Goal: Transaction & Acquisition: Purchase product/service

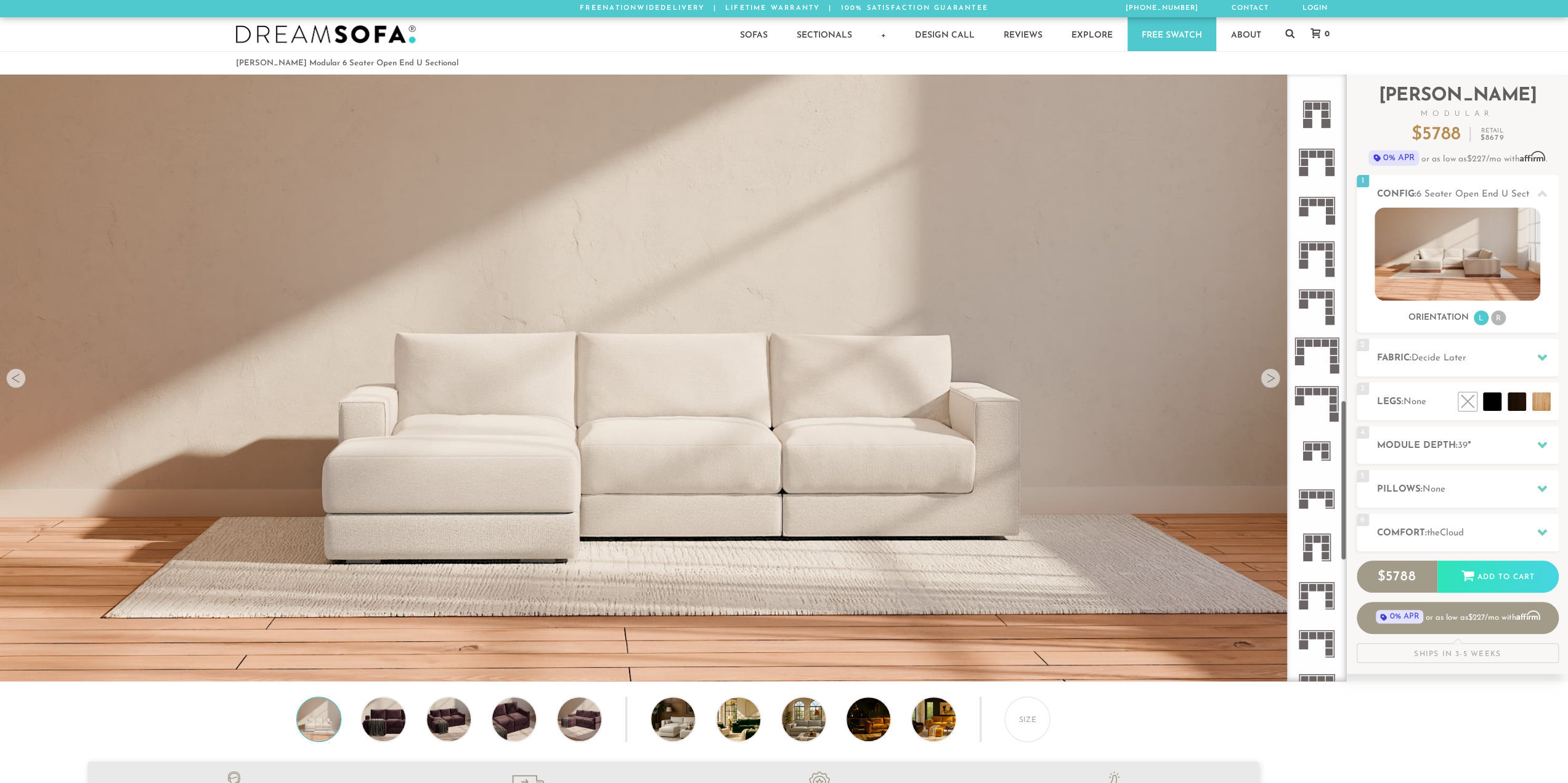
scroll to position [1255, 0]
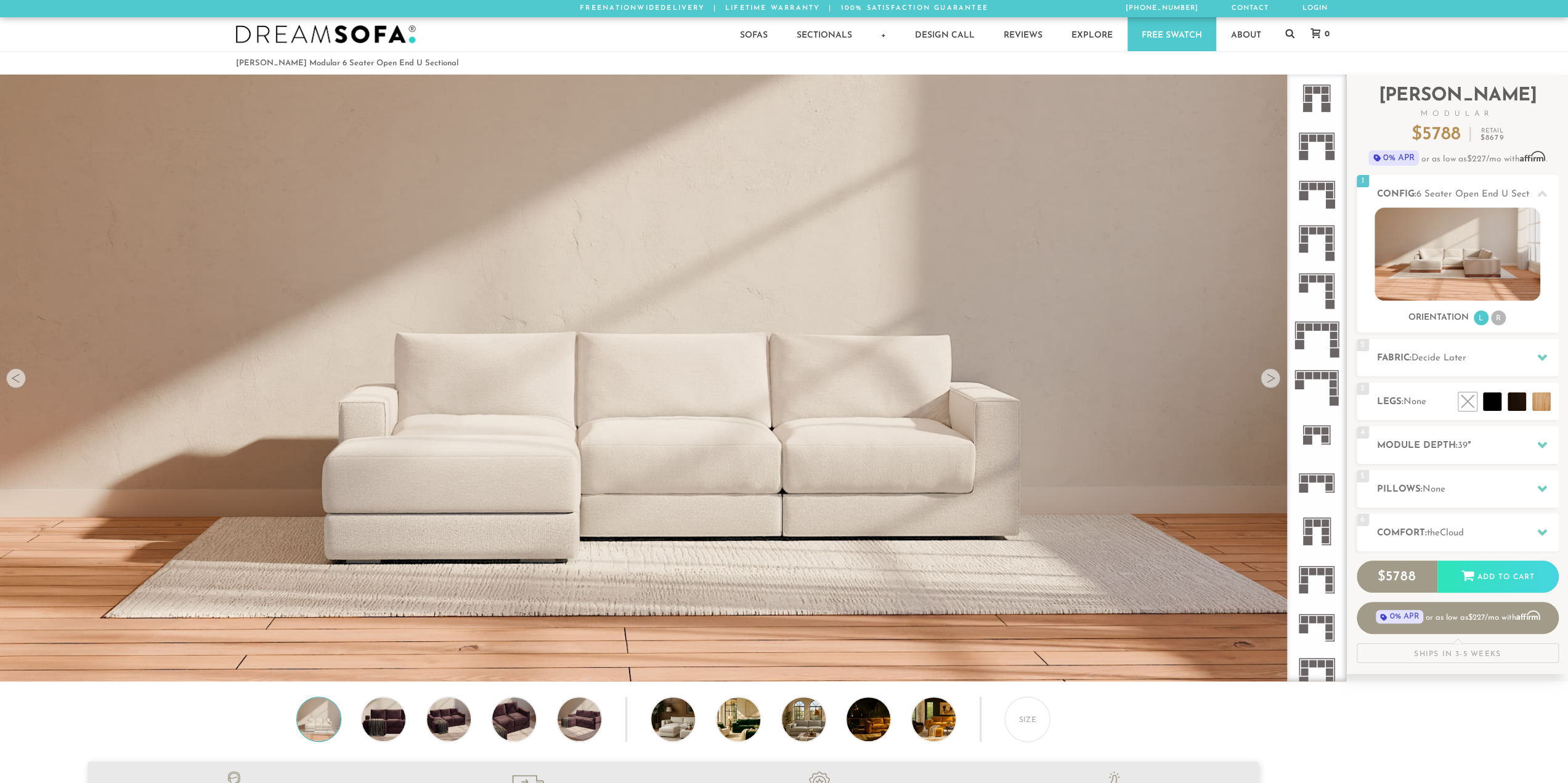
click at [1311, 429] on rect at bounding box center [1309, 431] width 8 height 8
click at [1500, 320] on li "R" at bounding box center [1497, 317] width 14 height 14
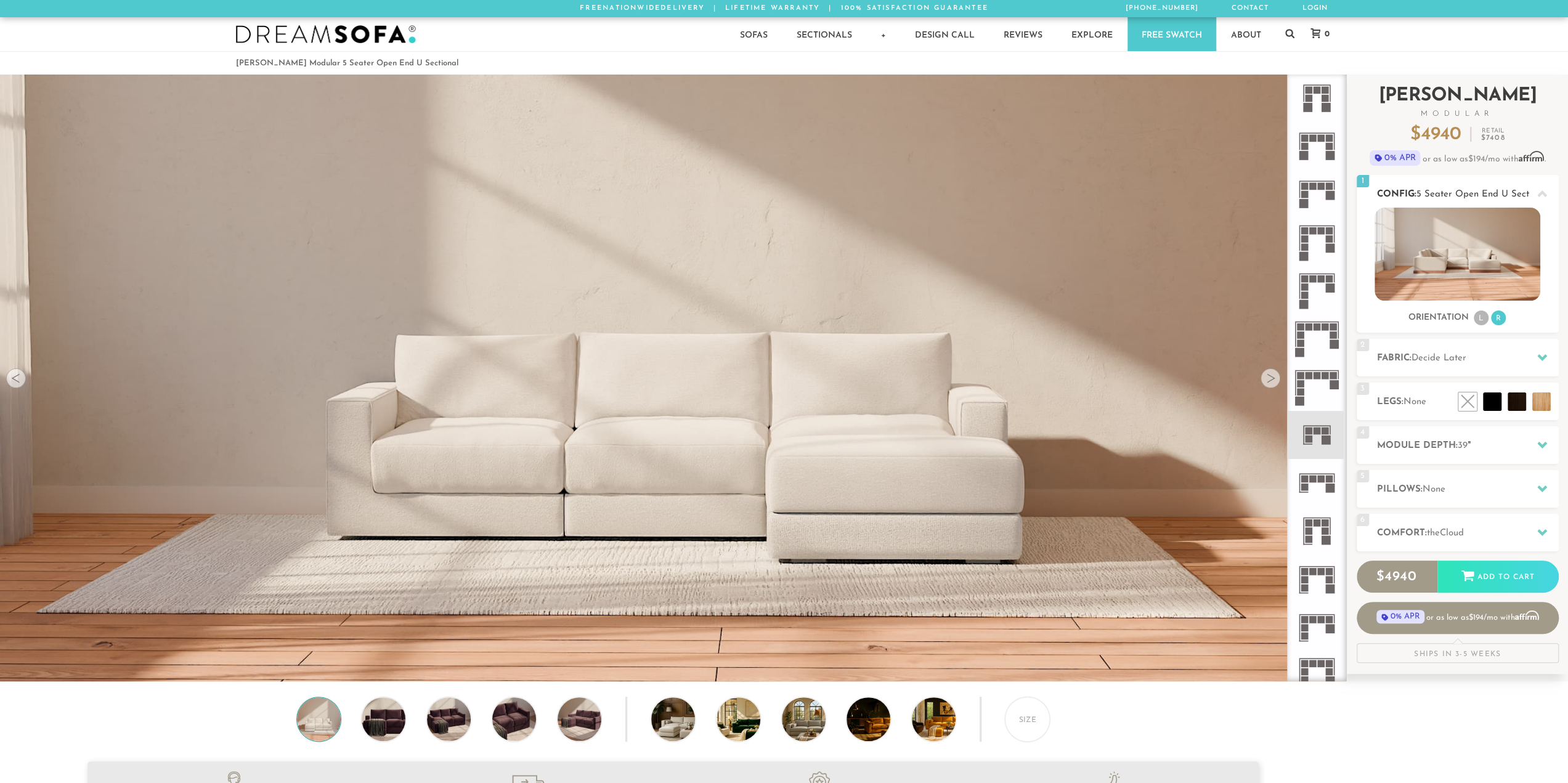
click at [1472, 264] on img at bounding box center [1457, 254] width 166 height 93
click at [1499, 320] on li "R" at bounding box center [1497, 317] width 14 height 14
click at [1540, 354] on icon at bounding box center [1541, 357] width 10 height 10
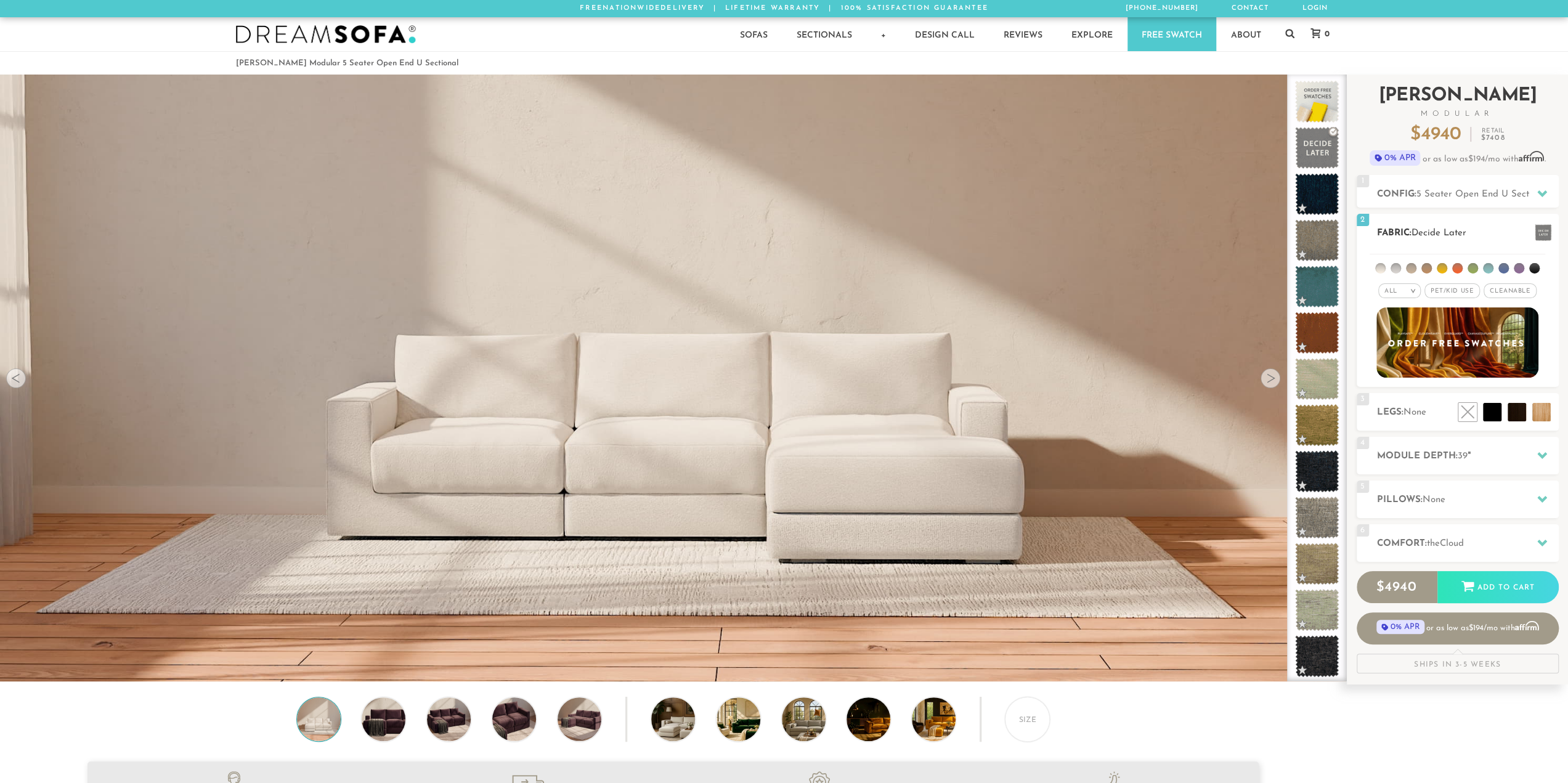
click at [1427, 268] on li at bounding box center [1427, 268] width 11 height 11
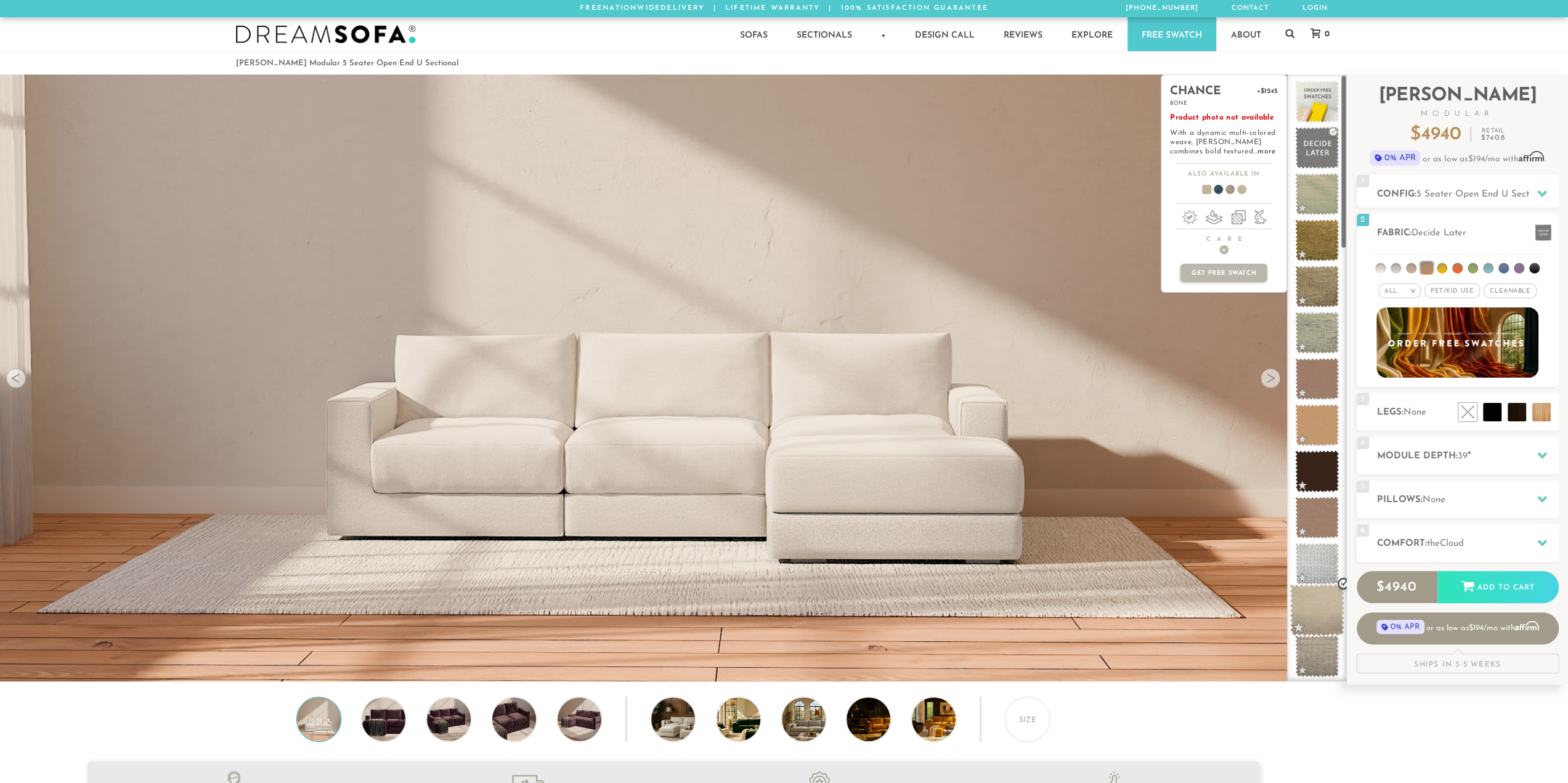
click at [1316, 605] on span at bounding box center [1317, 610] width 55 height 52
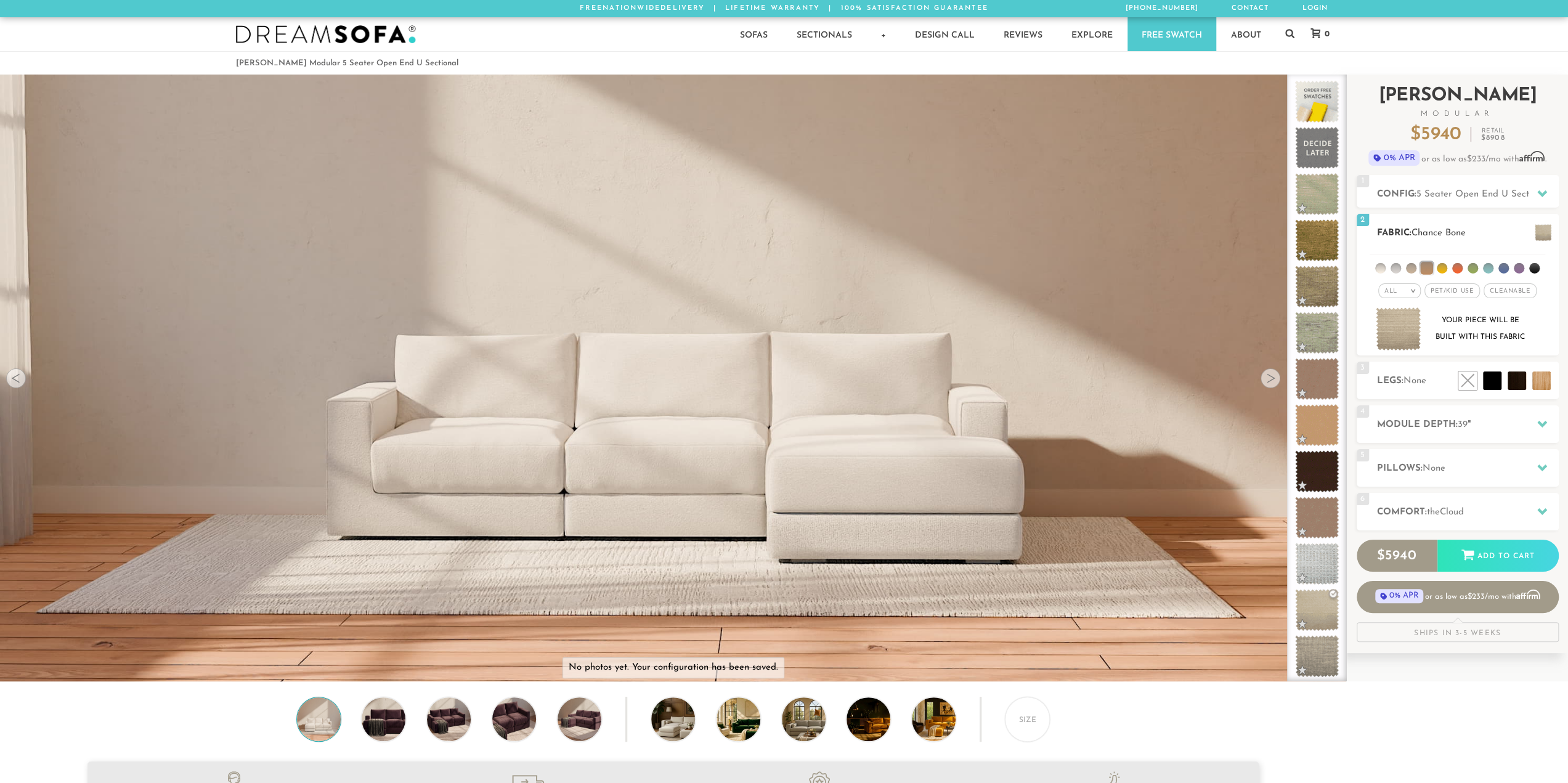
click at [1380, 268] on li at bounding box center [1380, 268] width 11 height 11
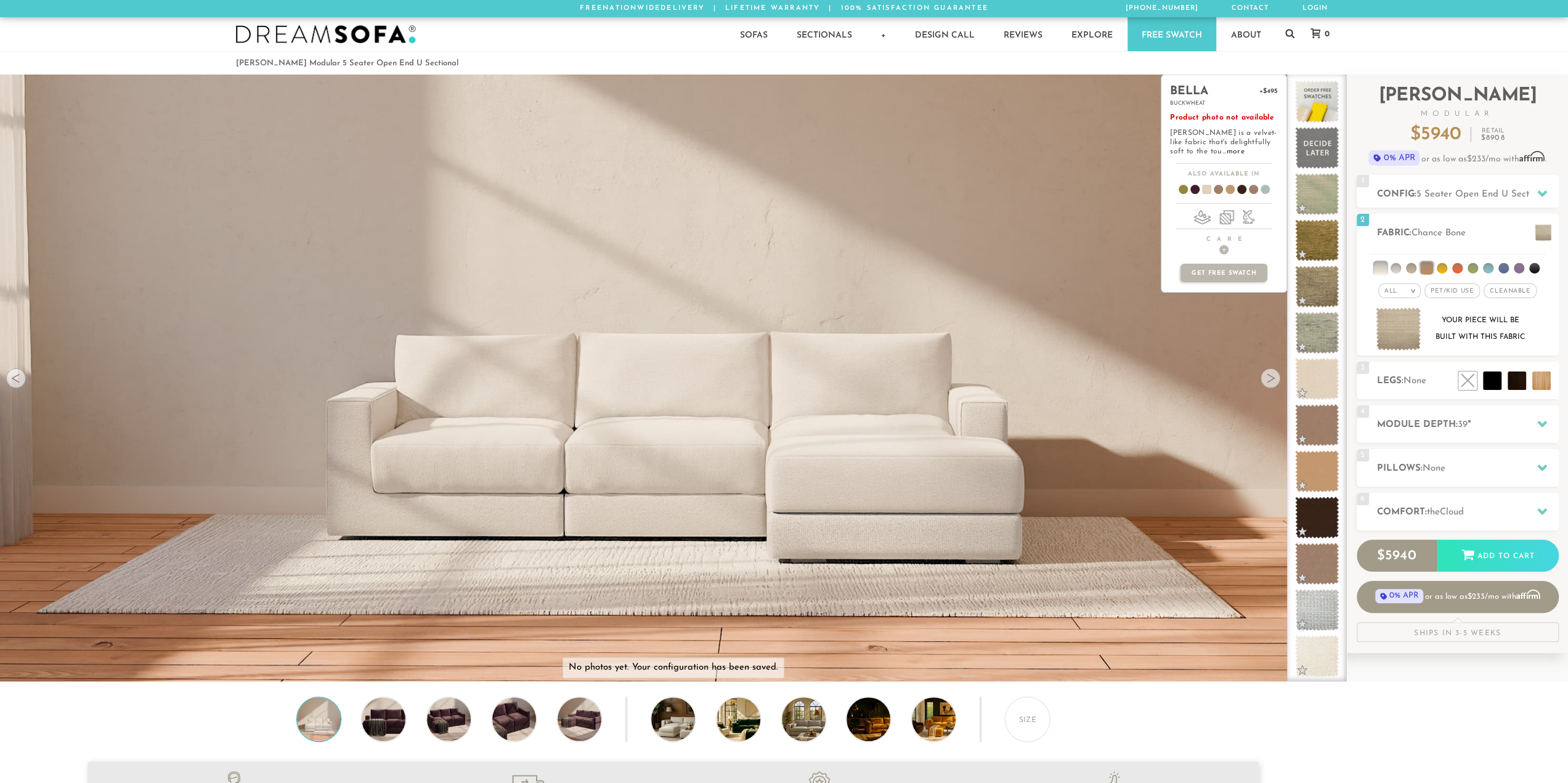
click at [1264, 374] on div "bella +$495 buckwheat Product photo not available [PERSON_NAME] is a velvet-lik…" at bounding box center [1224, 377] width 126 height 607
click at [1266, 377] on div "bella +$495 buckwheat Product photo not available [PERSON_NAME] is a velvet-lik…" at bounding box center [1224, 377] width 126 height 607
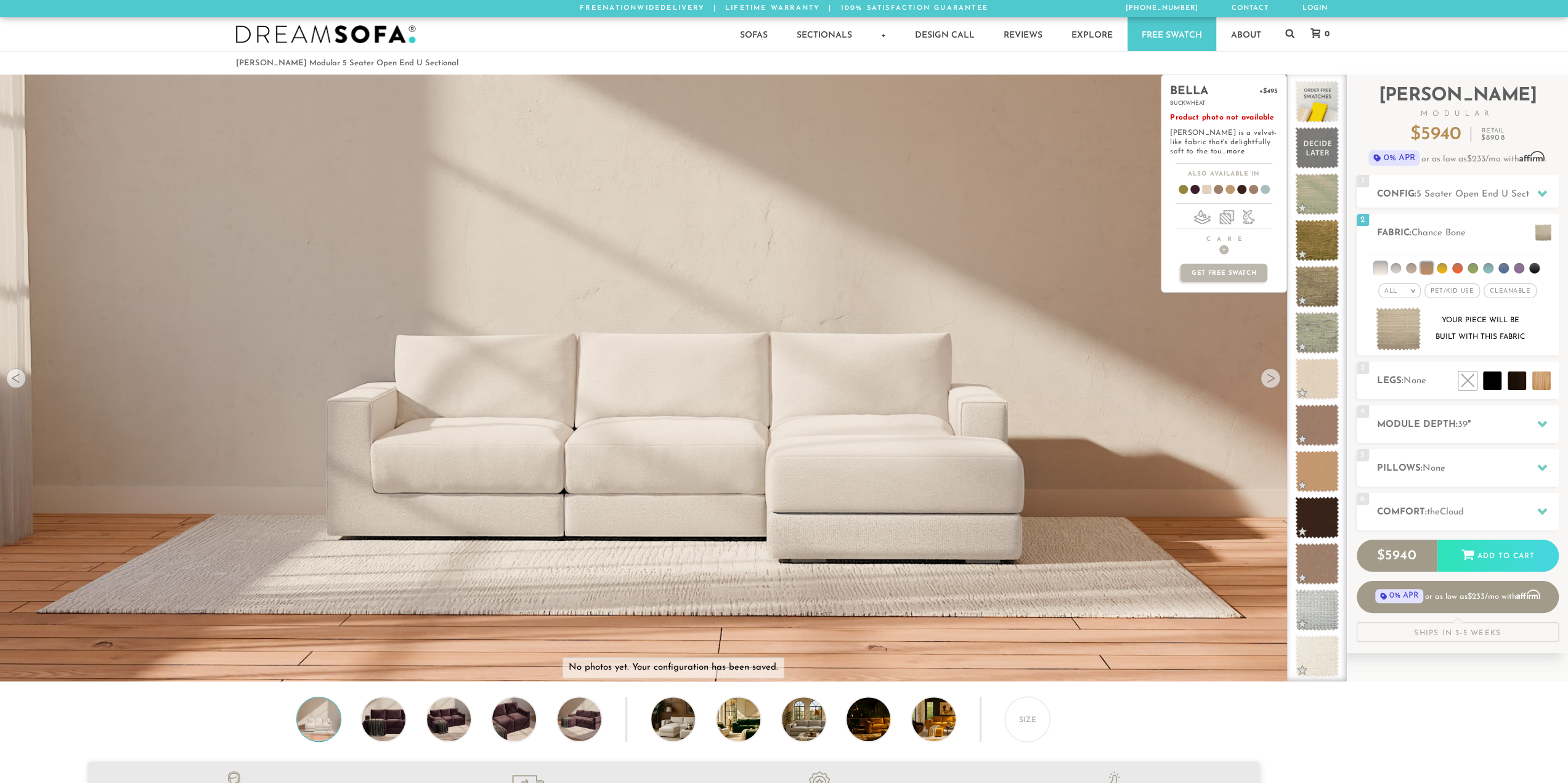
click at [1266, 377] on div "bella +$495 buckwheat Product photo not available [PERSON_NAME] is a velvet-lik…" at bounding box center [1224, 377] width 126 height 607
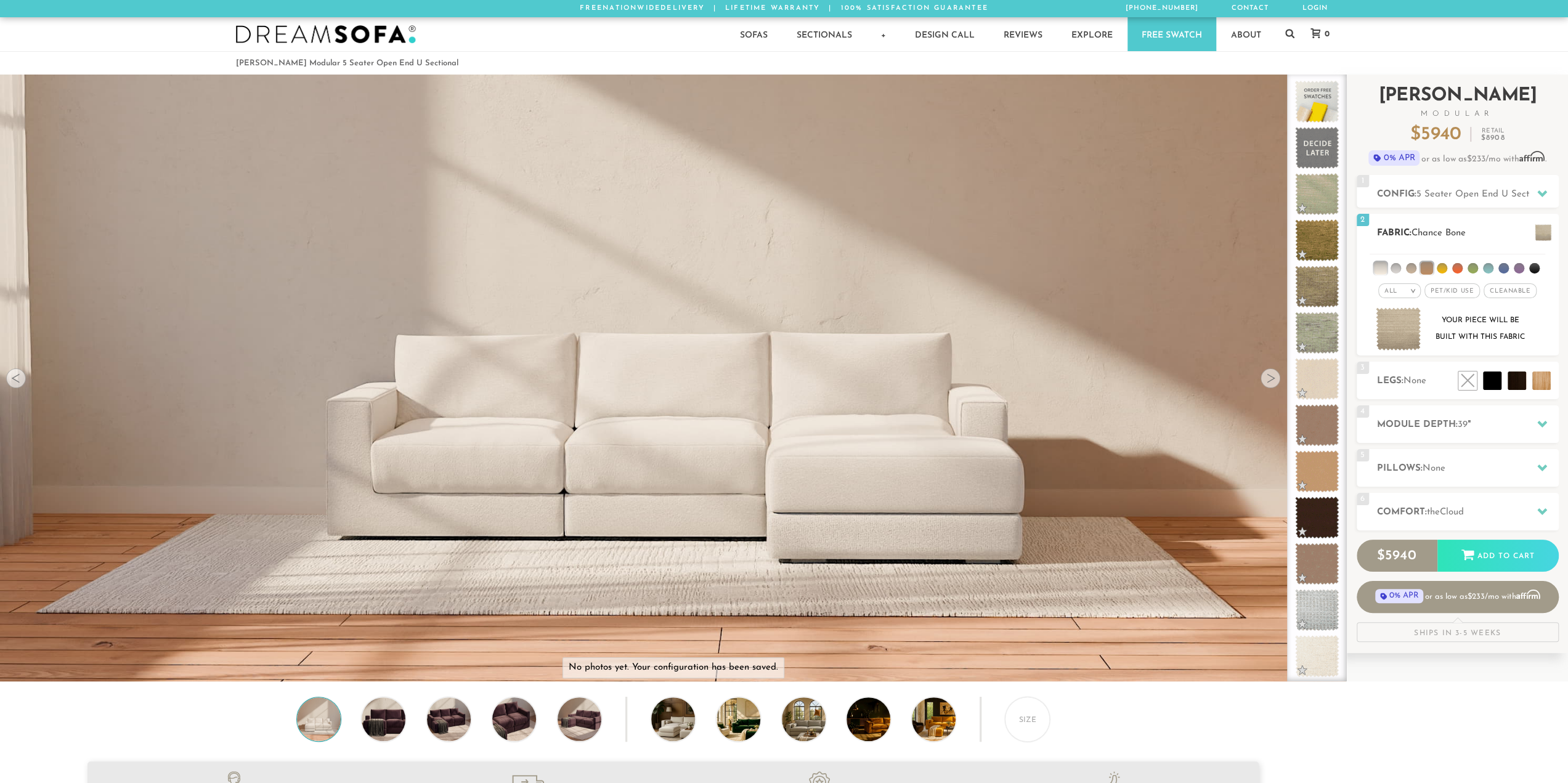
click at [1381, 268] on li at bounding box center [1380, 268] width 12 height 12
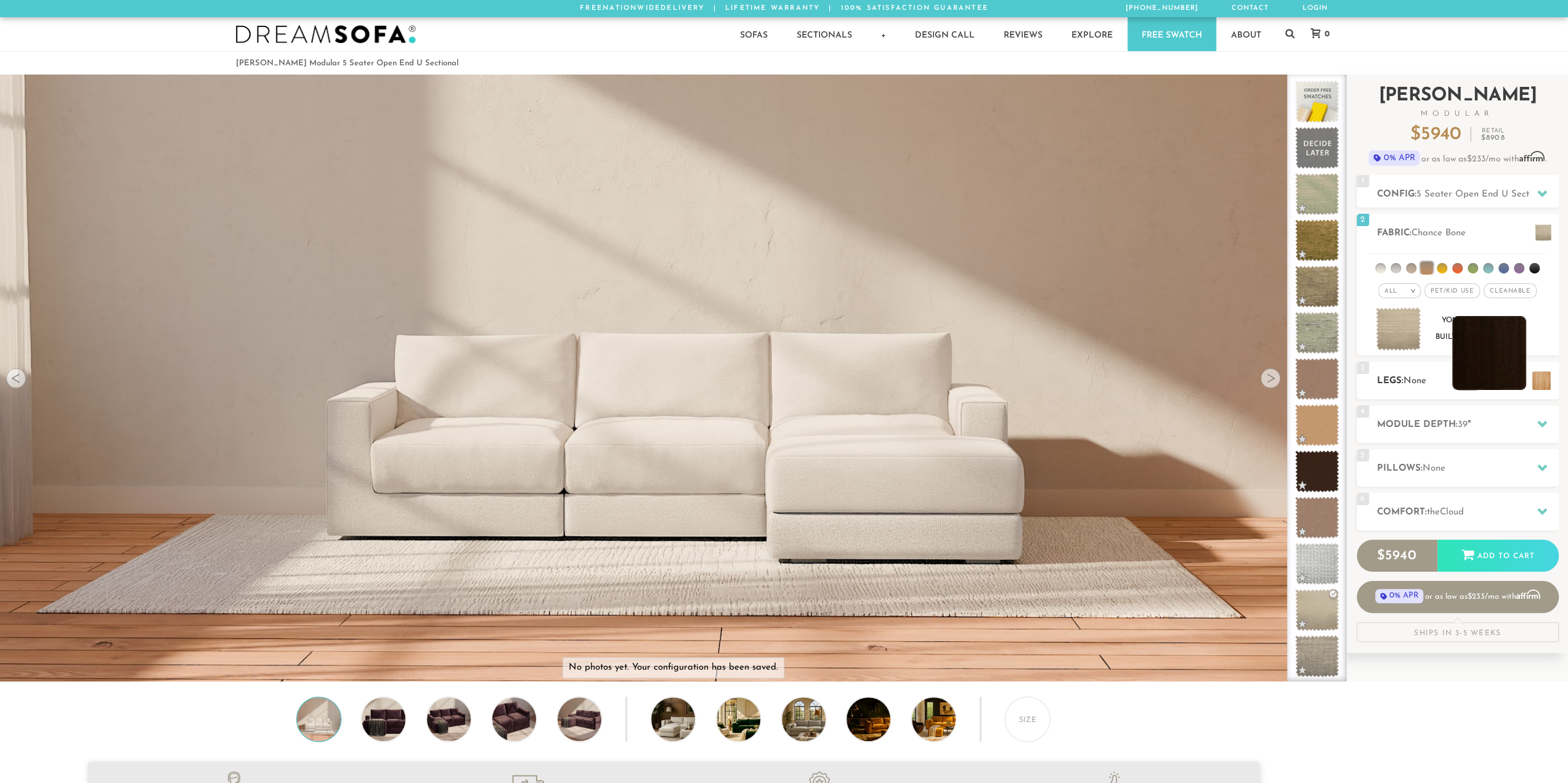
click at [1515, 380] on li at bounding box center [1488, 352] width 74 height 74
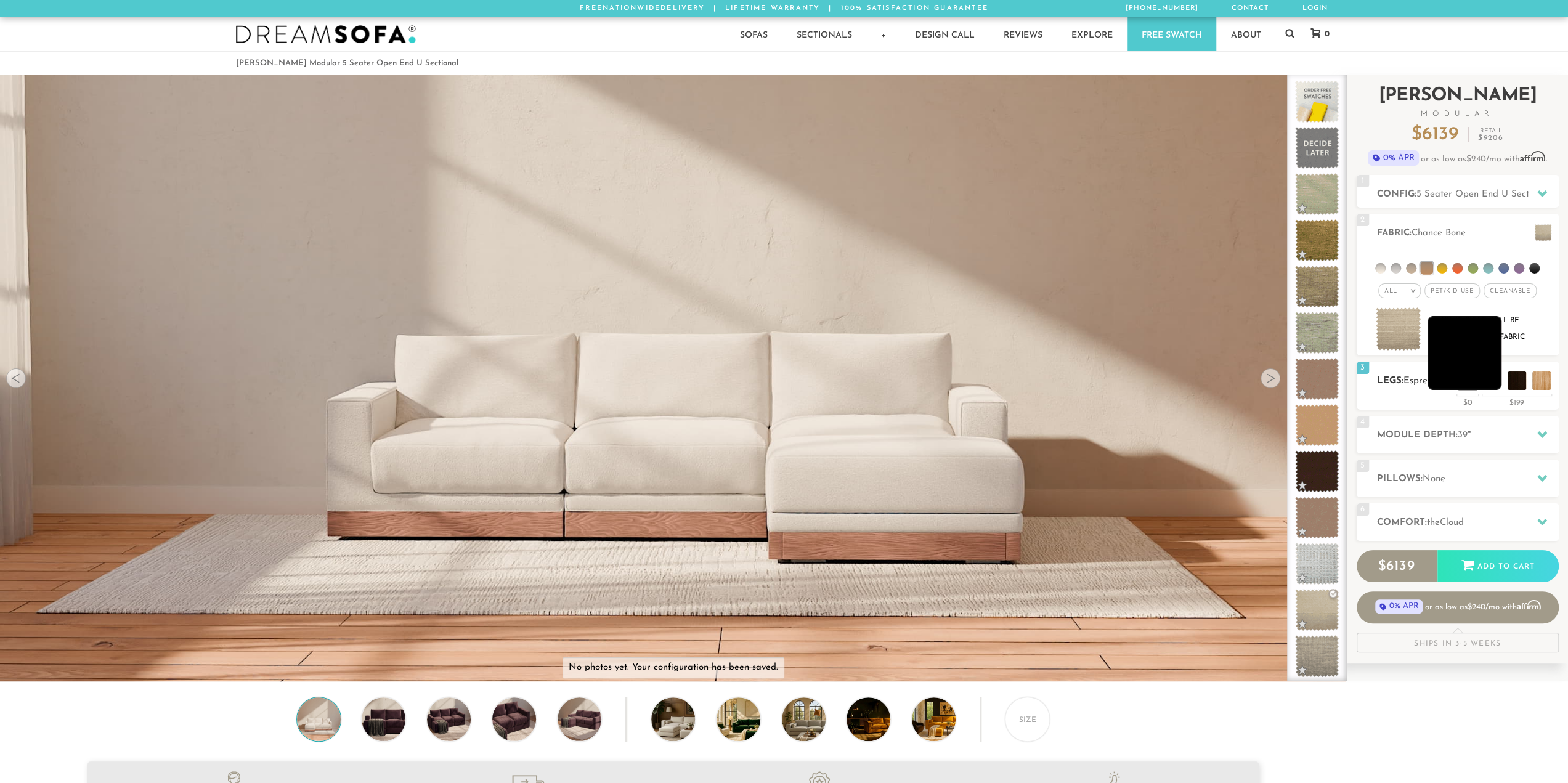
click at [1485, 378] on li at bounding box center [1464, 352] width 74 height 74
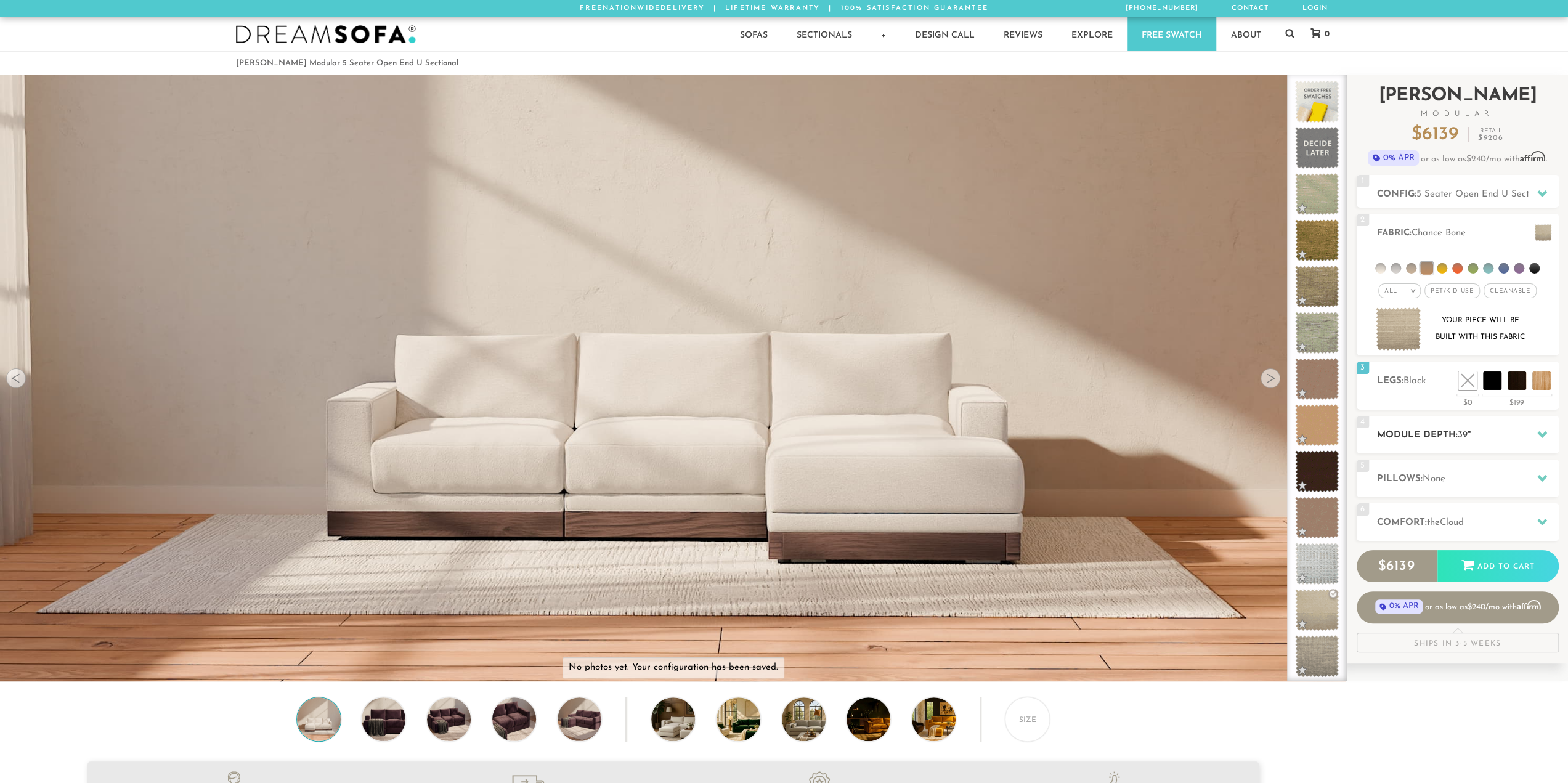
click at [1539, 431] on icon at bounding box center [1541, 434] width 10 height 7
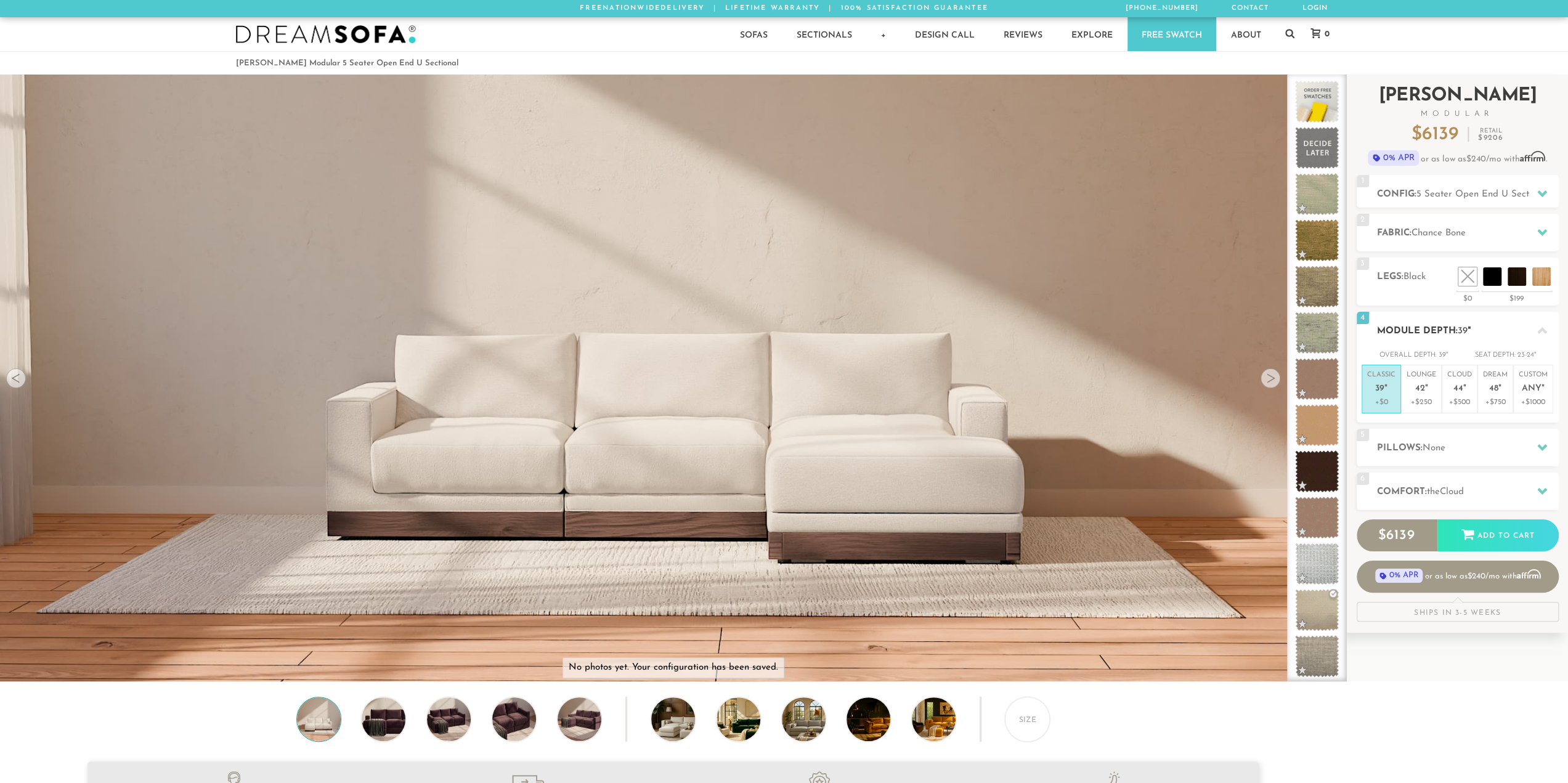
click at [1385, 387] on em """ at bounding box center [1386, 389] width 3 height 11
click at [1466, 262] on li at bounding box center [1464, 248] width 74 height 74
click at [1484, 260] on li at bounding box center [1488, 248] width 74 height 74
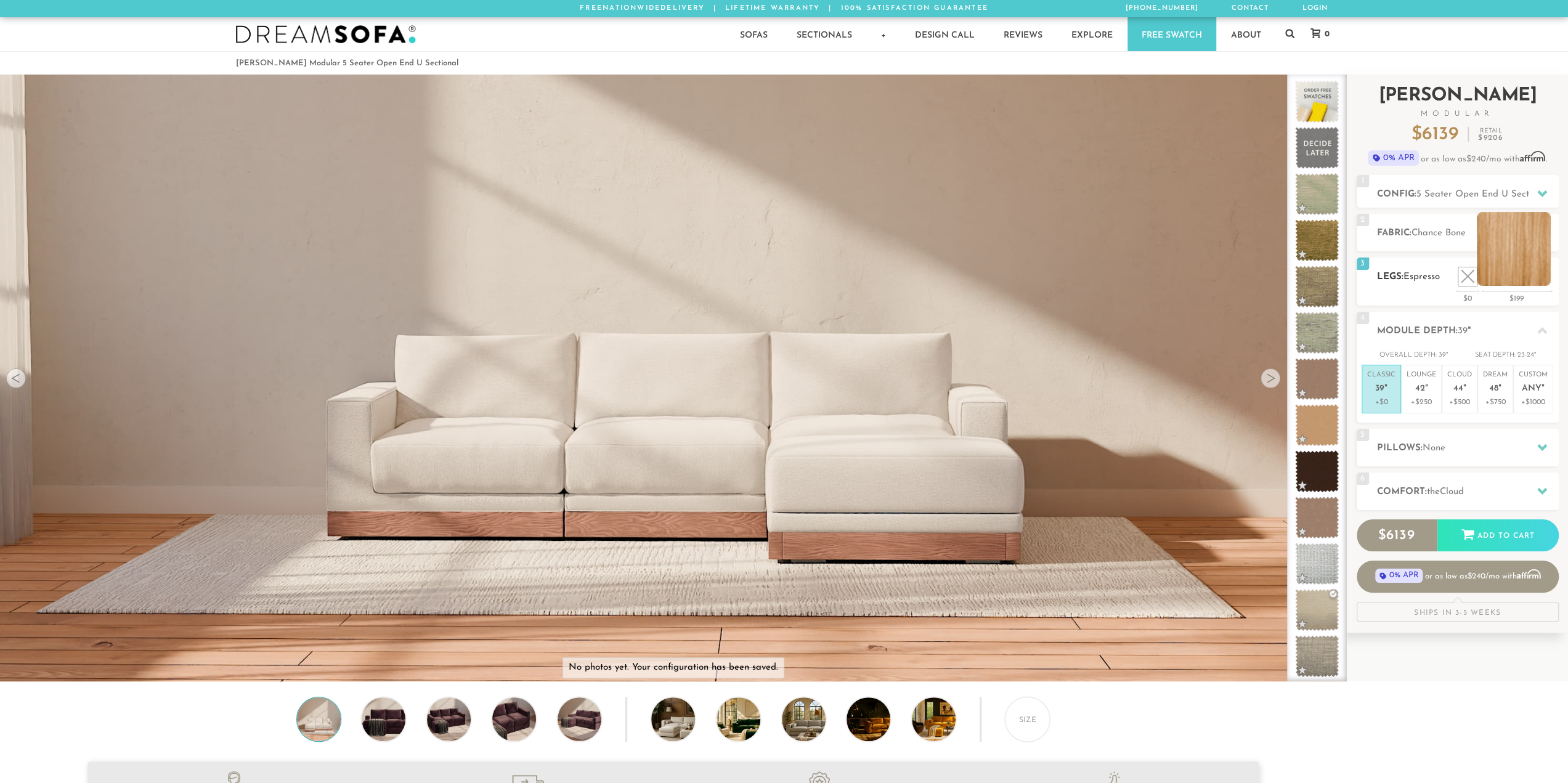
click at [1534, 270] on li at bounding box center [1513, 248] width 74 height 74
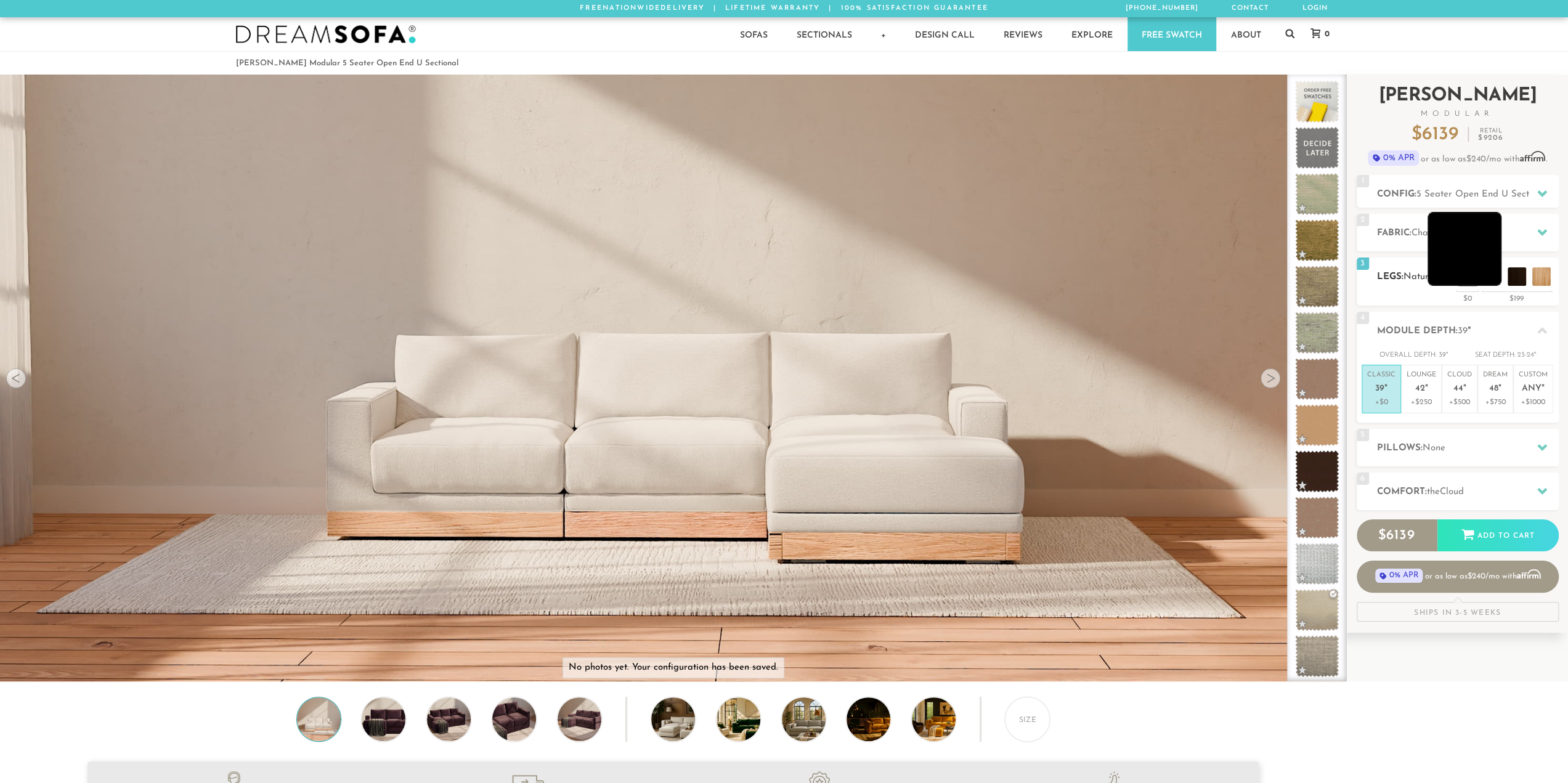
click at [1490, 275] on li at bounding box center [1464, 248] width 74 height 74
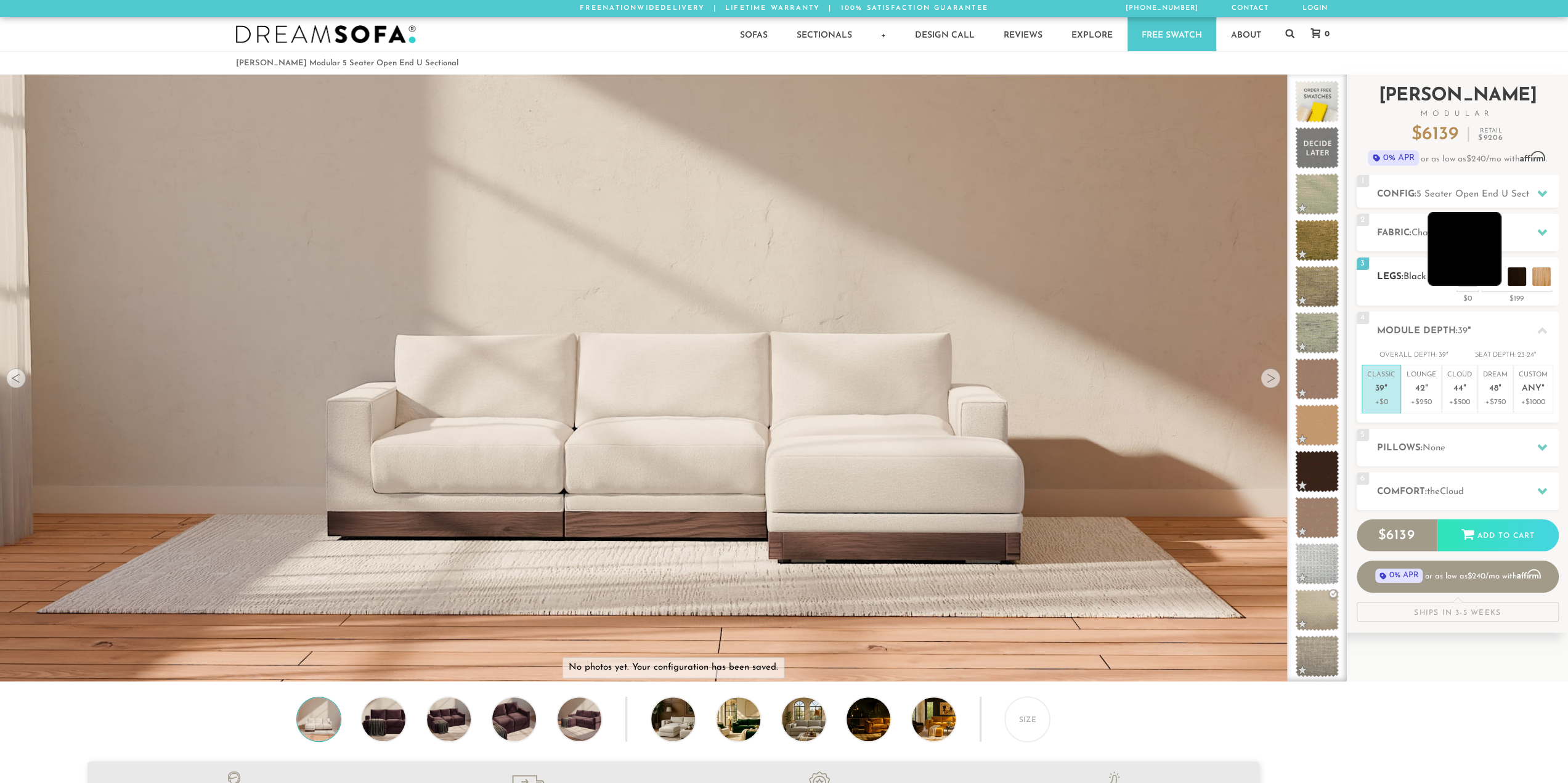
click at [1472, 266] on li at bounding box center [1464, 248] width 74 height 74
click at [1513, 275] on li at bounding box center [1488, 248] width 74 height 74
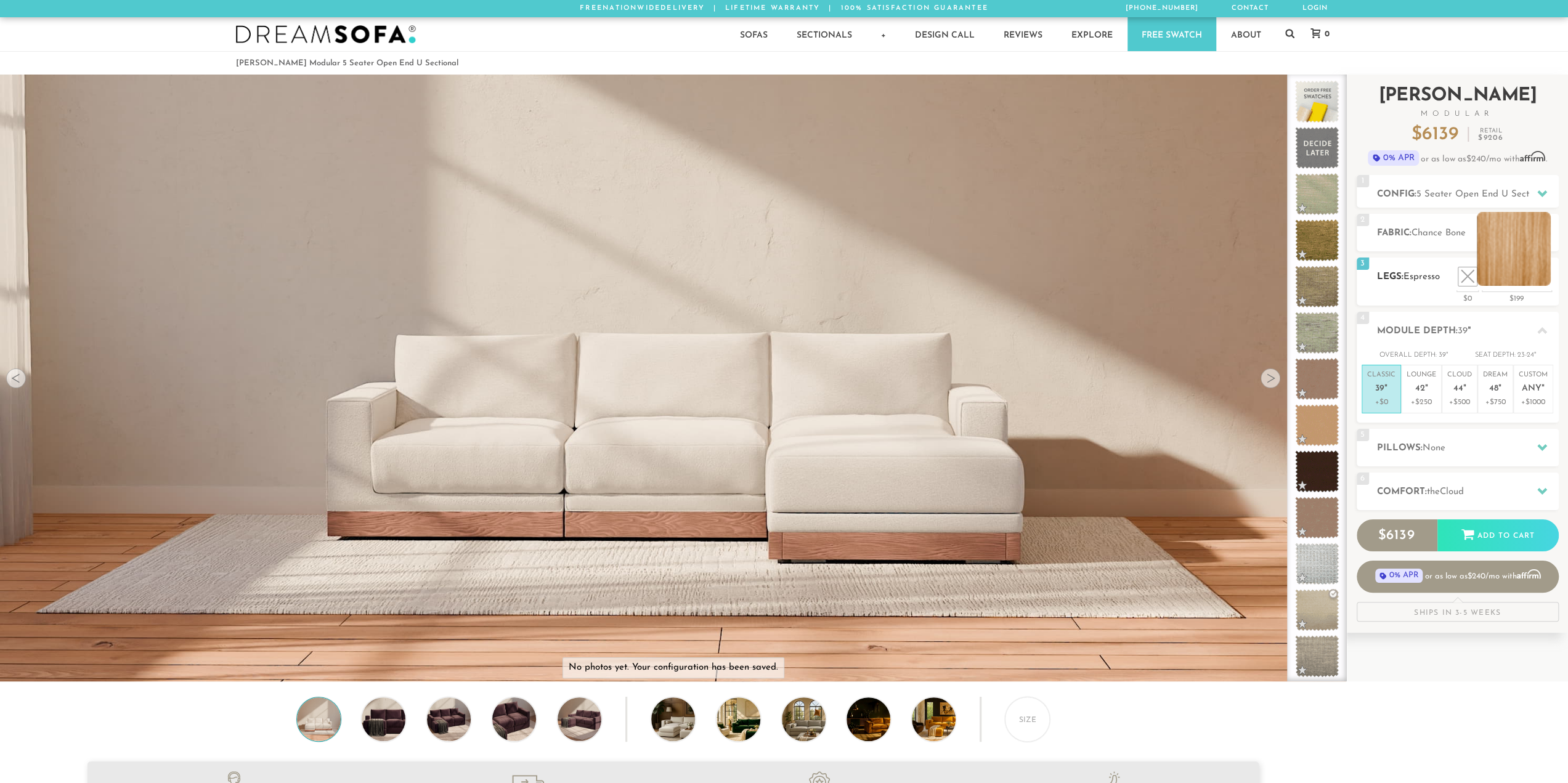
click at [1546, 278] on li at bounding box center [1513, 248] width 74 height 74
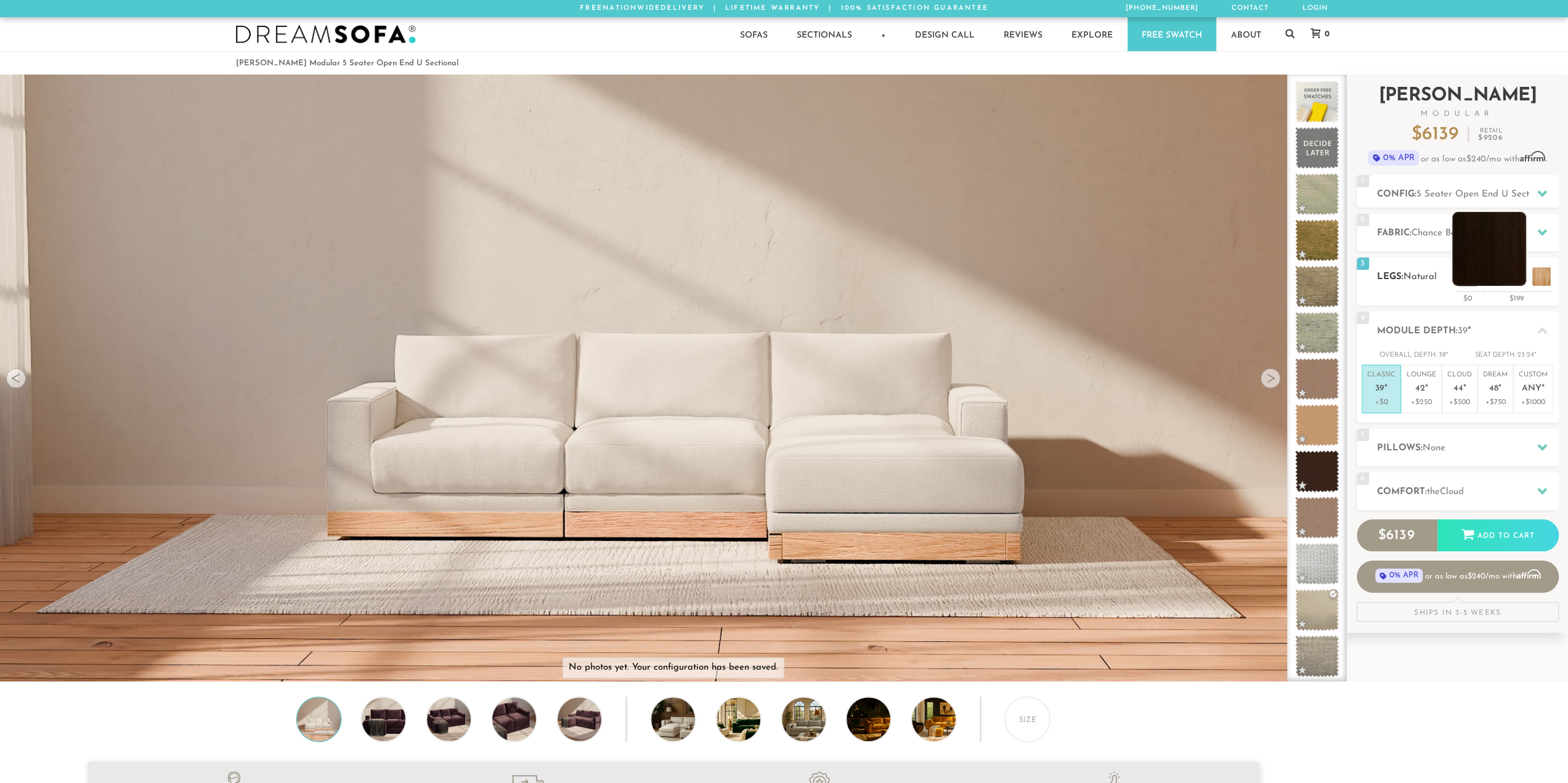
click at [1514, 276] on li at bounding box center [1488, 248] width 74 height 74
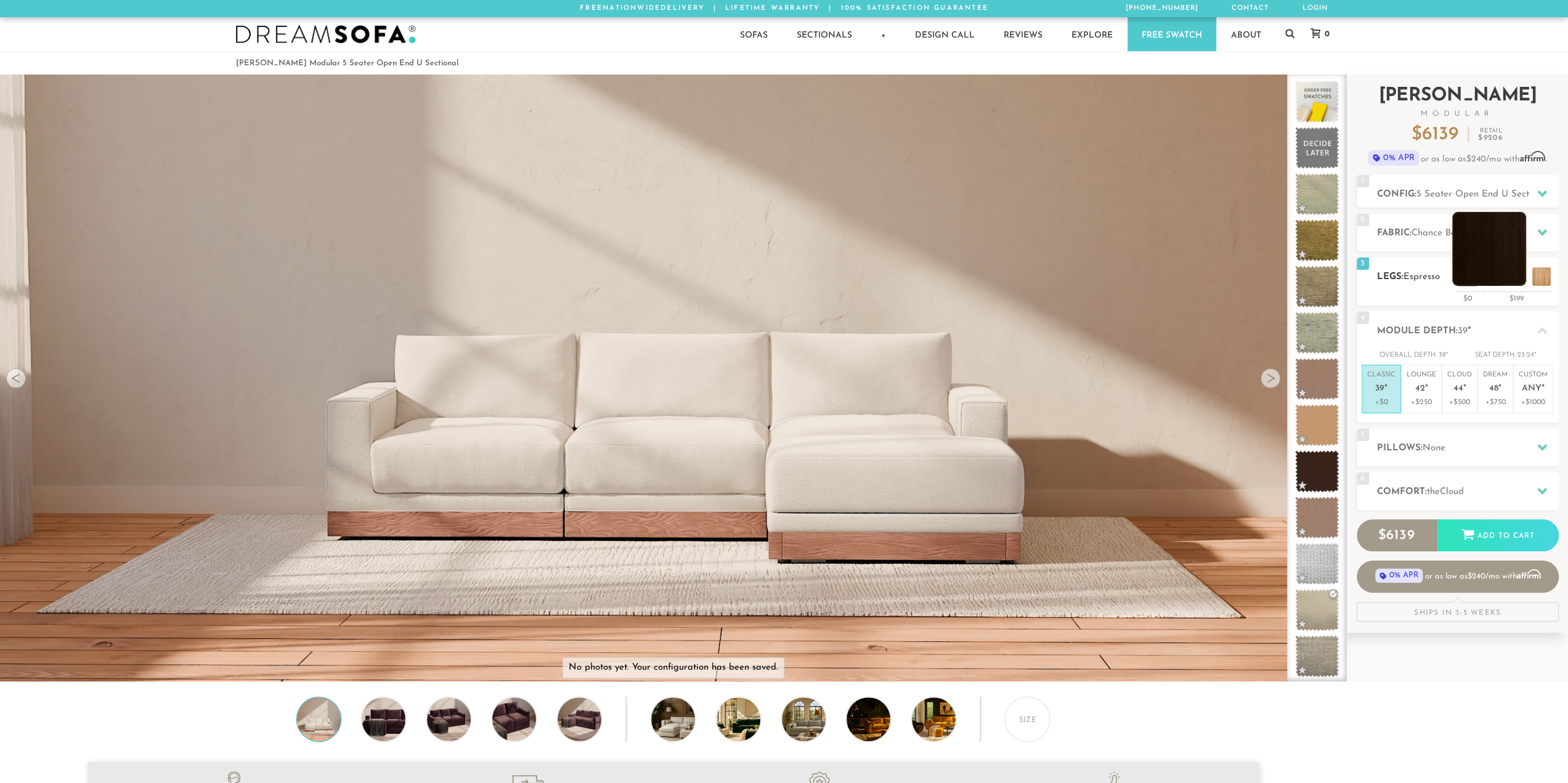
click at [1487, 281] on li at bounding box center [1488, 248] width 74 height 74
click at [1492, 279] on li at bounding box center [1464, 248] width 74 height 74
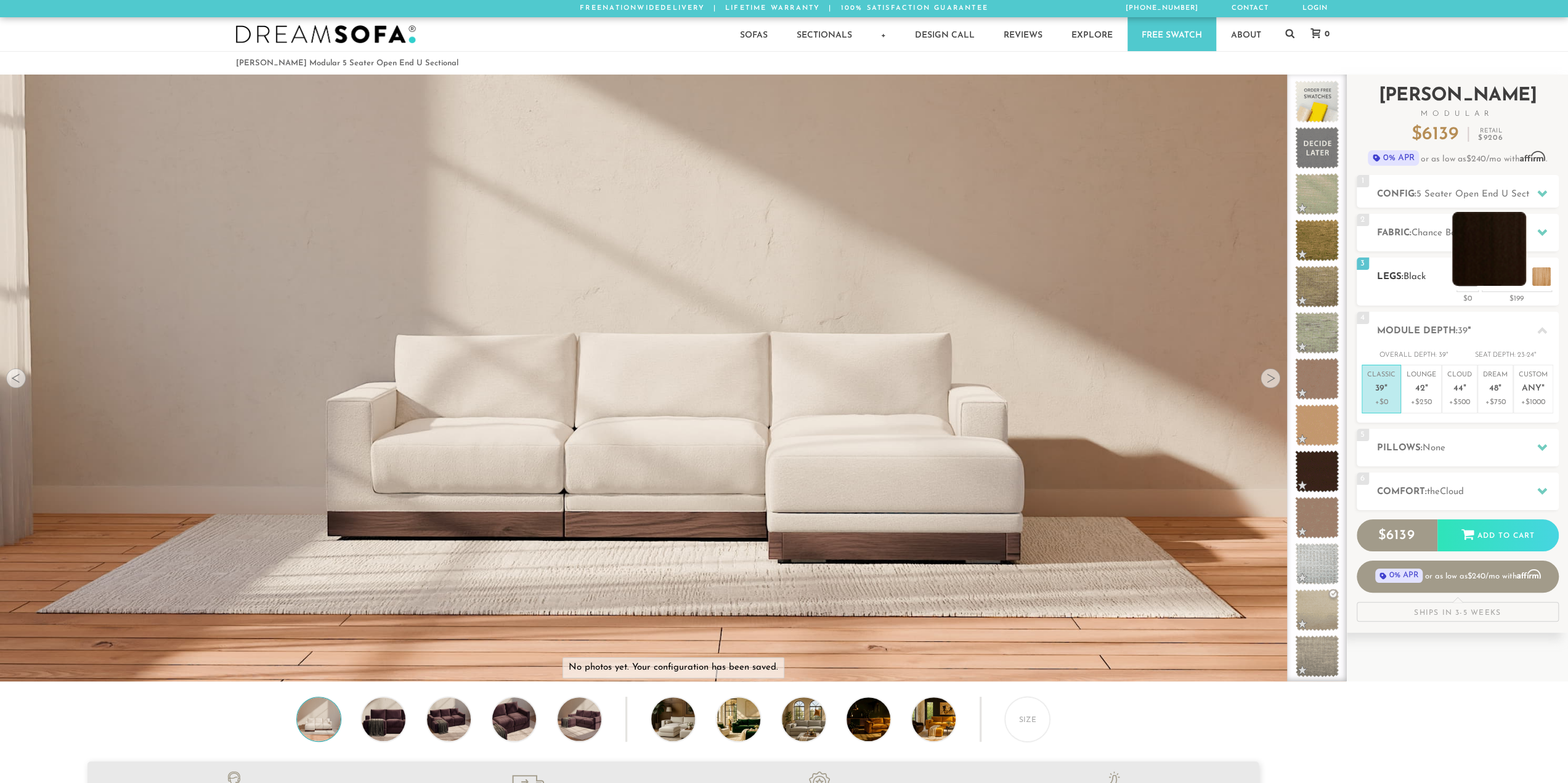
click at [1520, 279] on li at bounding box center [1488, 248] width 74 height 74
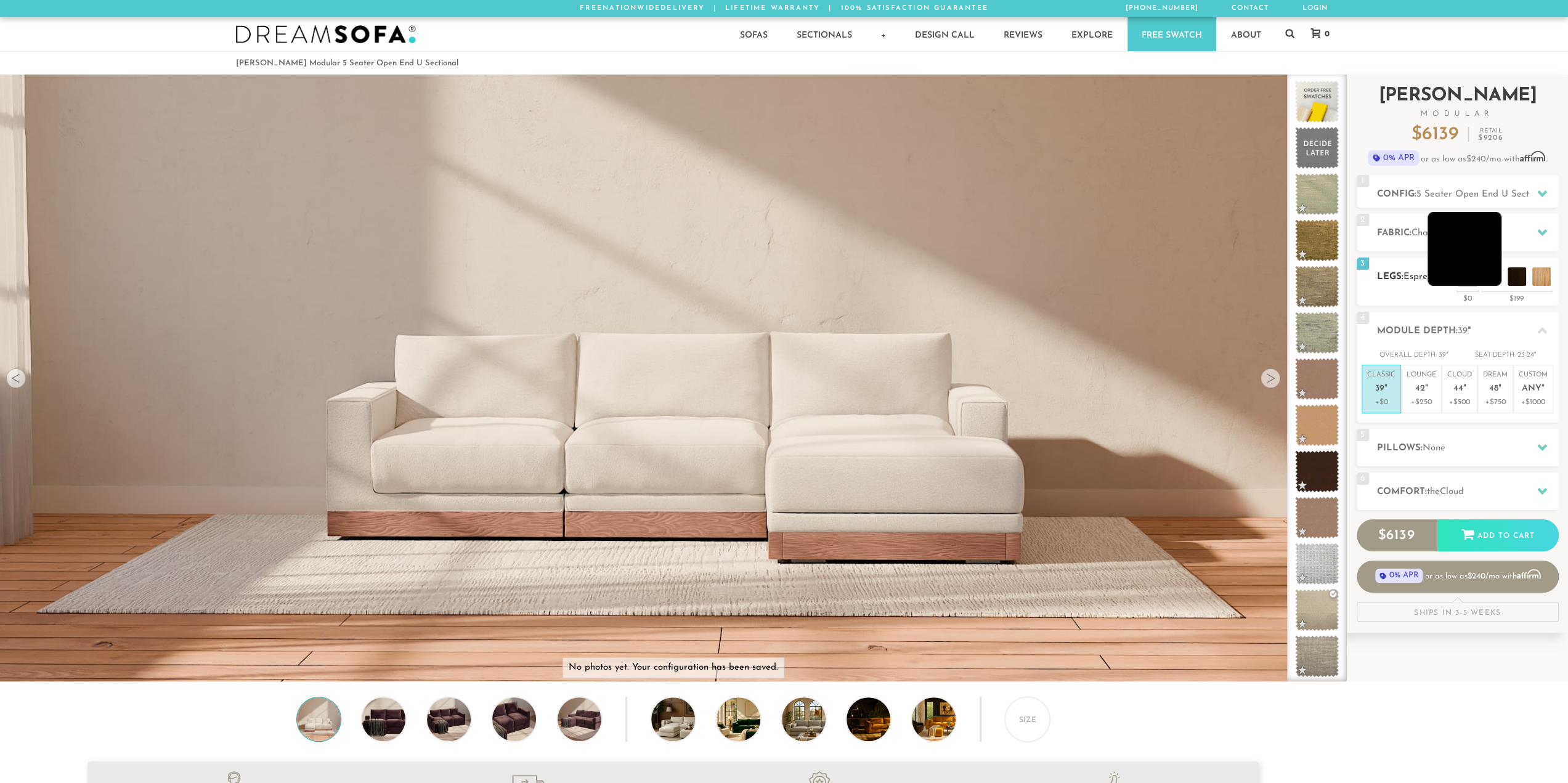
click at [1491, 278] on li at bounding box center [1464, 248] width 74 height 74
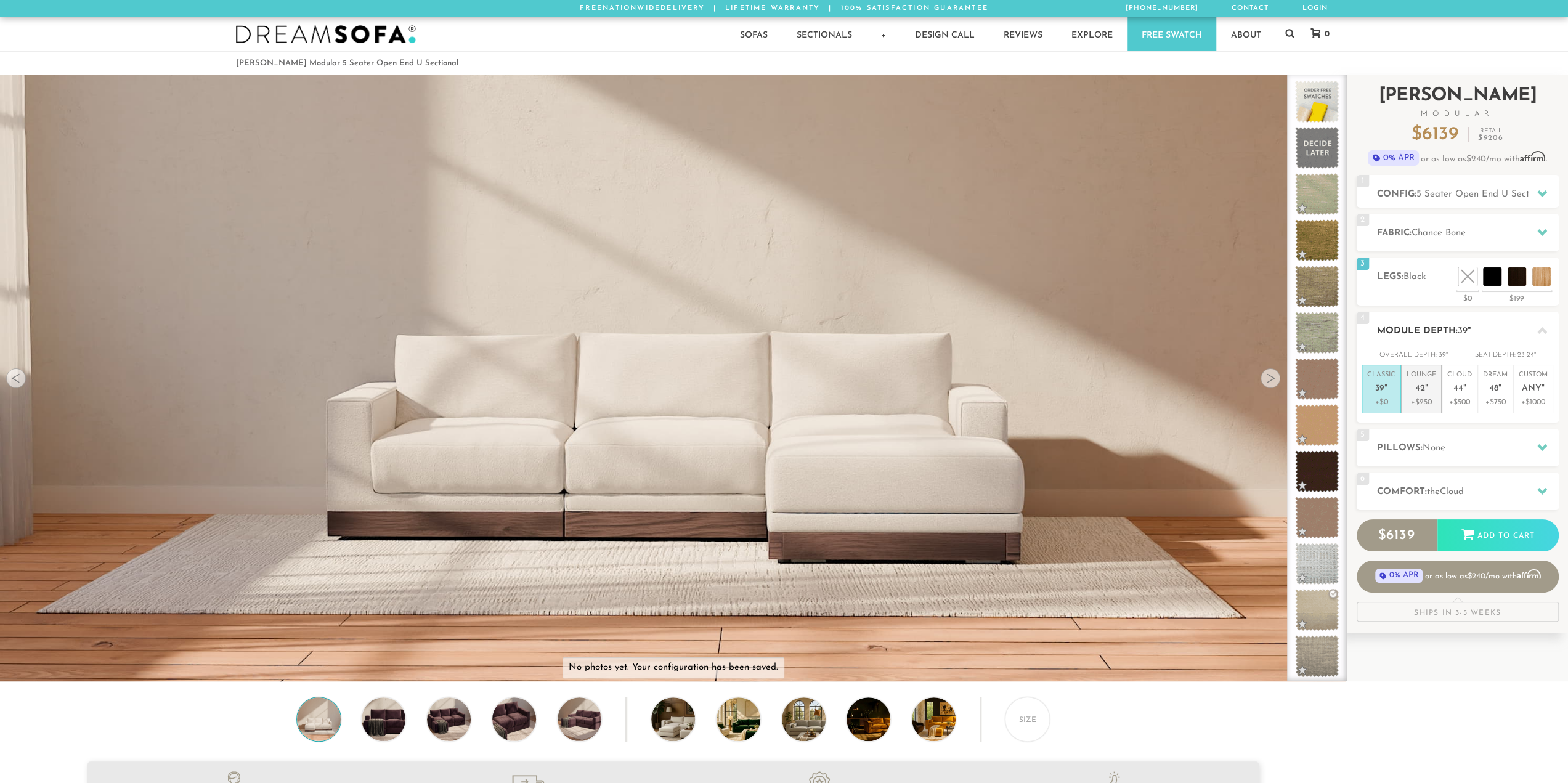
click at [1423, 389] on span "42" at bounding box center [1420, 389] width 10 height 11
click at [1386, 387] on em """ at bounding box center [1386, 389] width 3 height 11
click at [1475, 445] on h2 "Pillows: None" at bounding box center [1467, 448] width 182 height 14
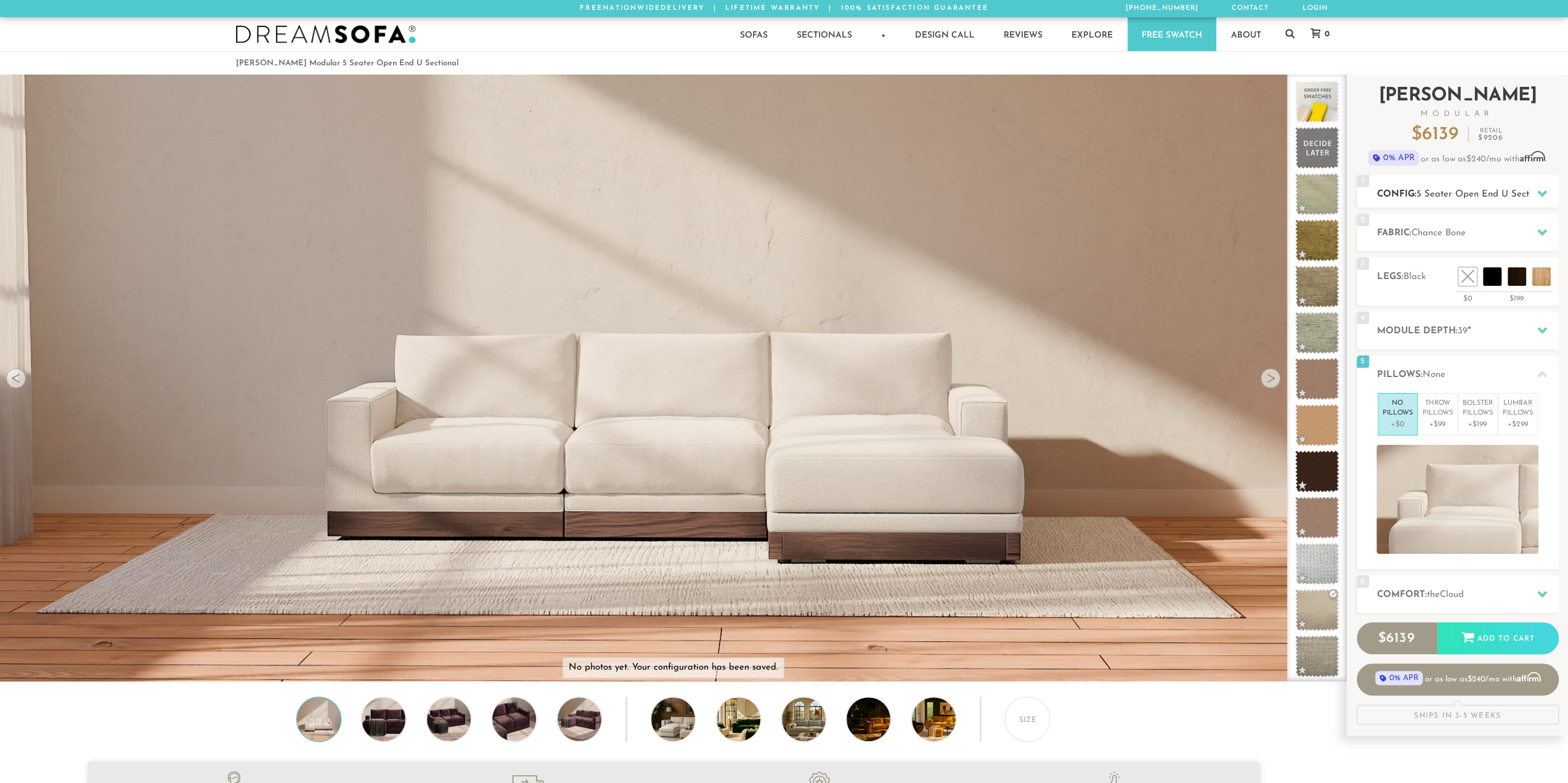
click at [1533, 195] on div at bounding box center [1542, 193] width 26 height 25
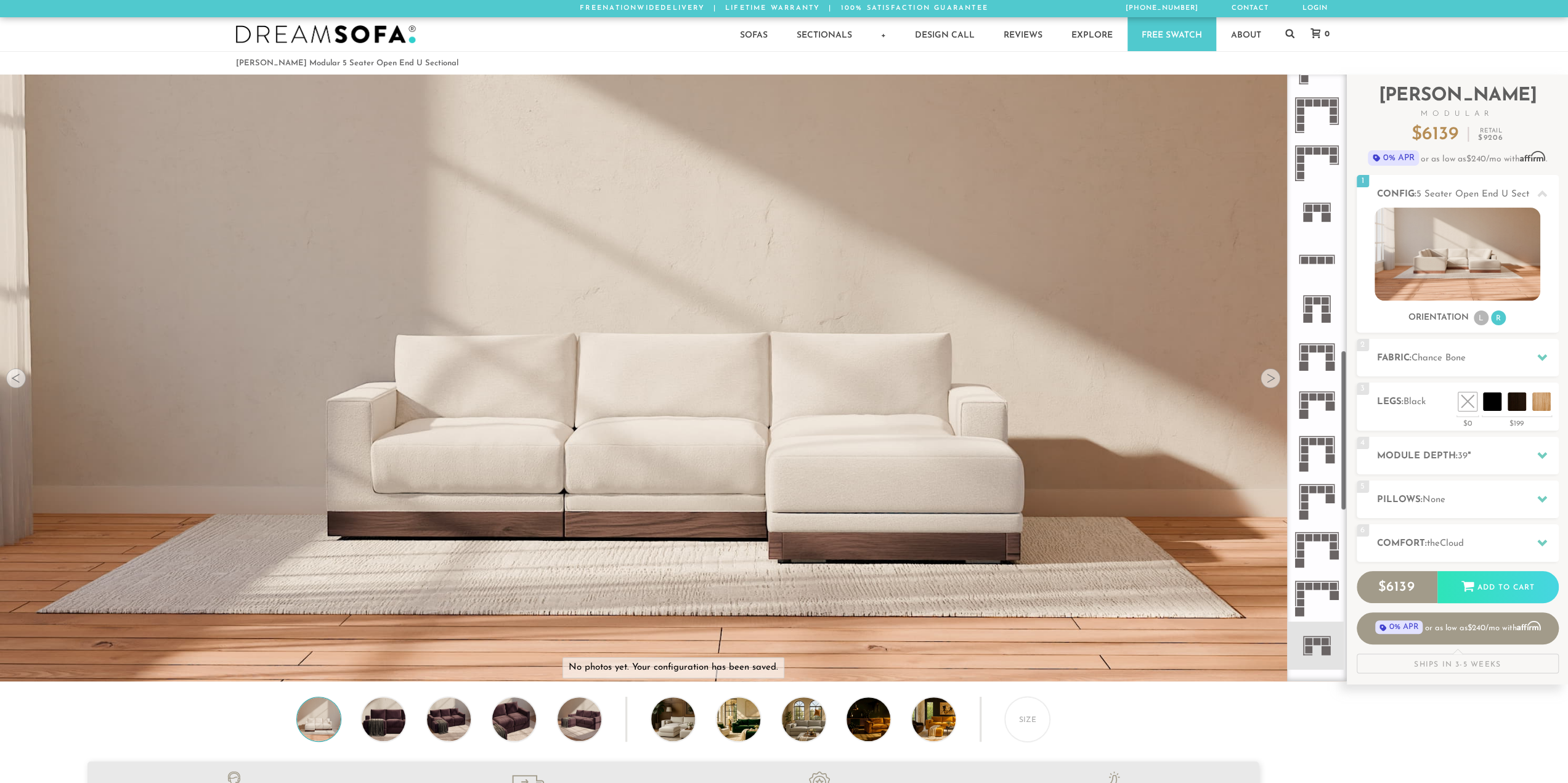
click at [1276, 379] on div at bounding box center [1270, 378] width 20 height 20
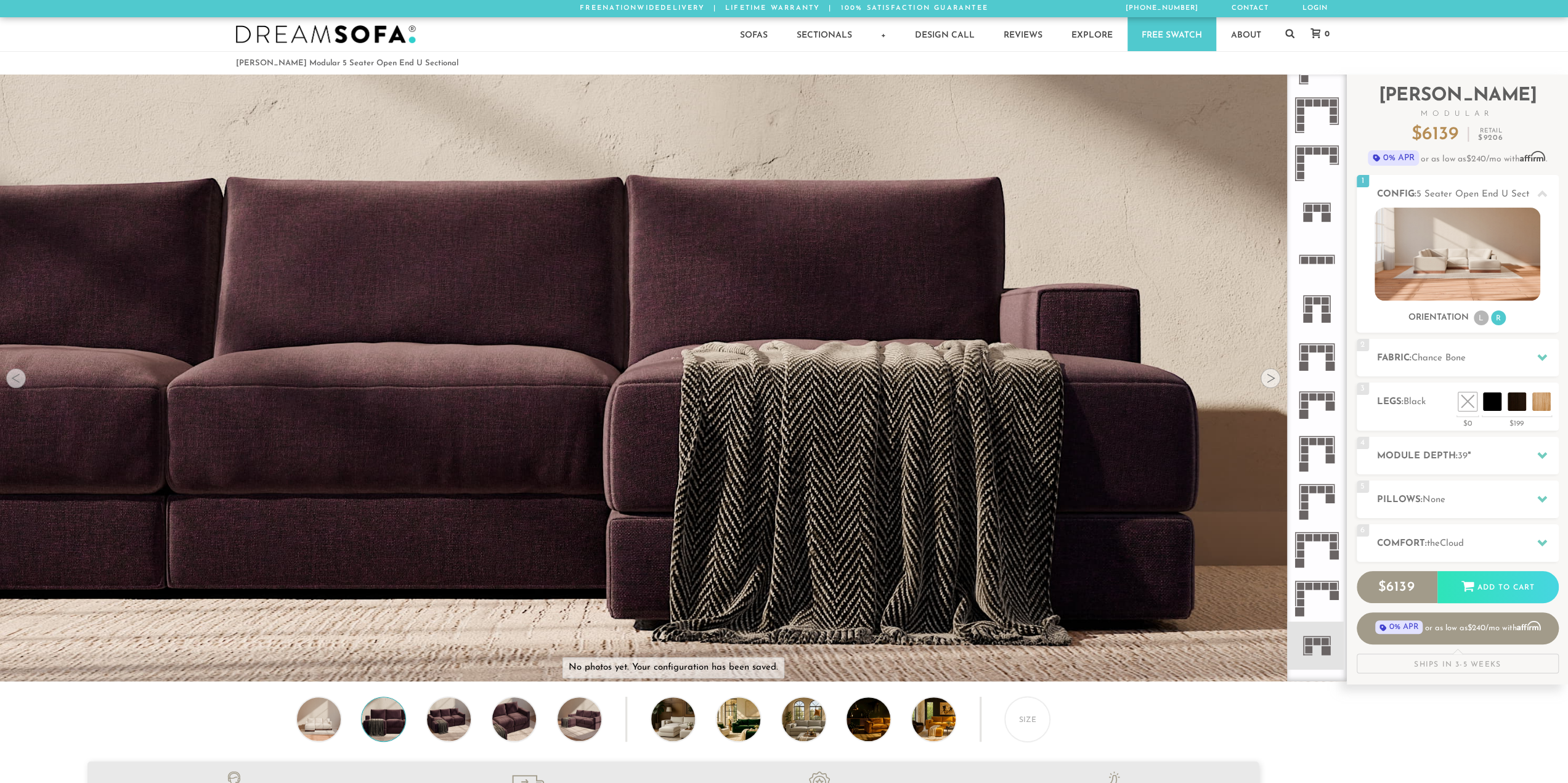
click at [1276, 379] on div at bounding box center [1270, 378] width 20 height 20
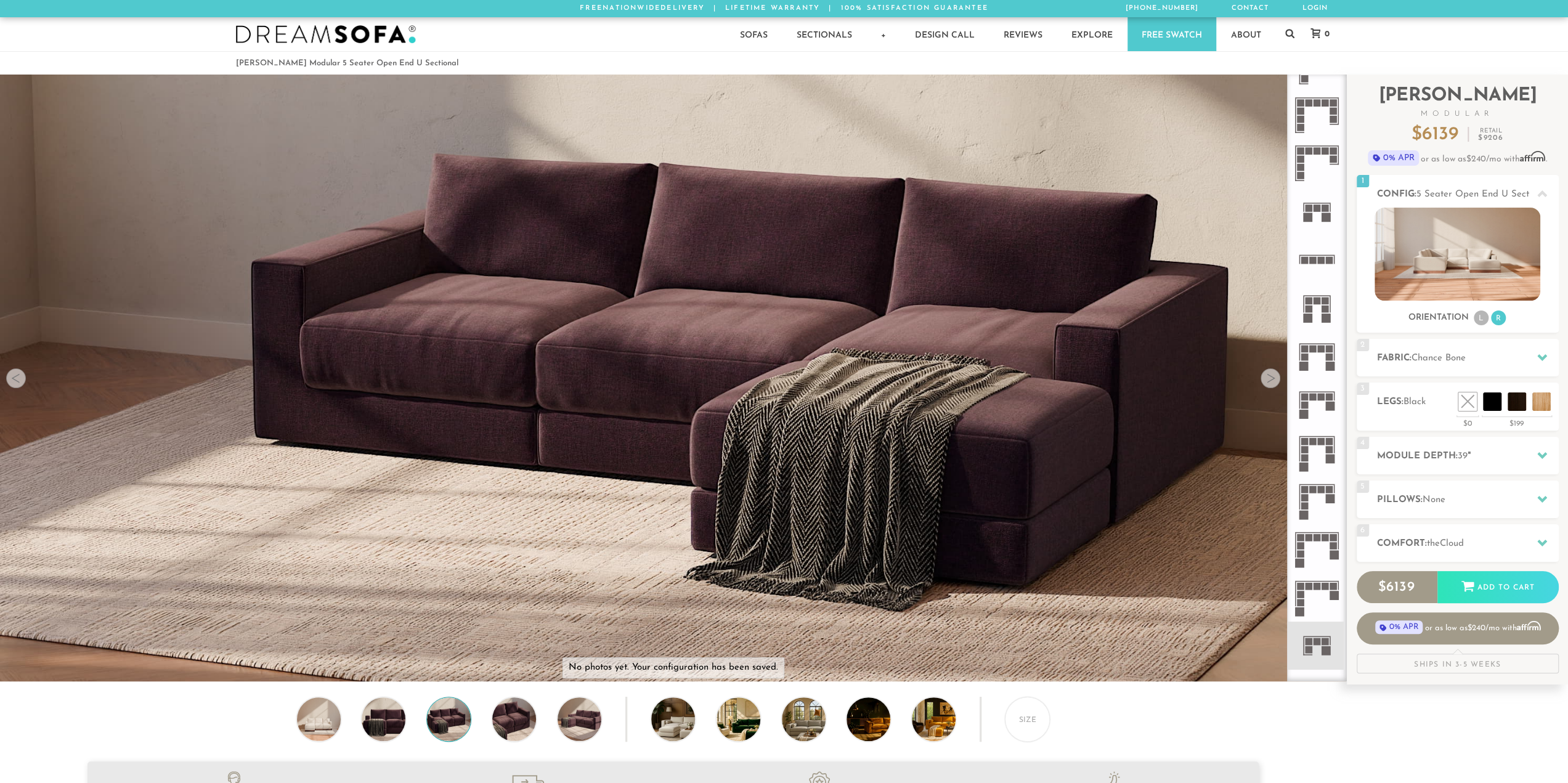
click at [1276, 379] on div at bounding box center [1270, 378] width 20 height 20
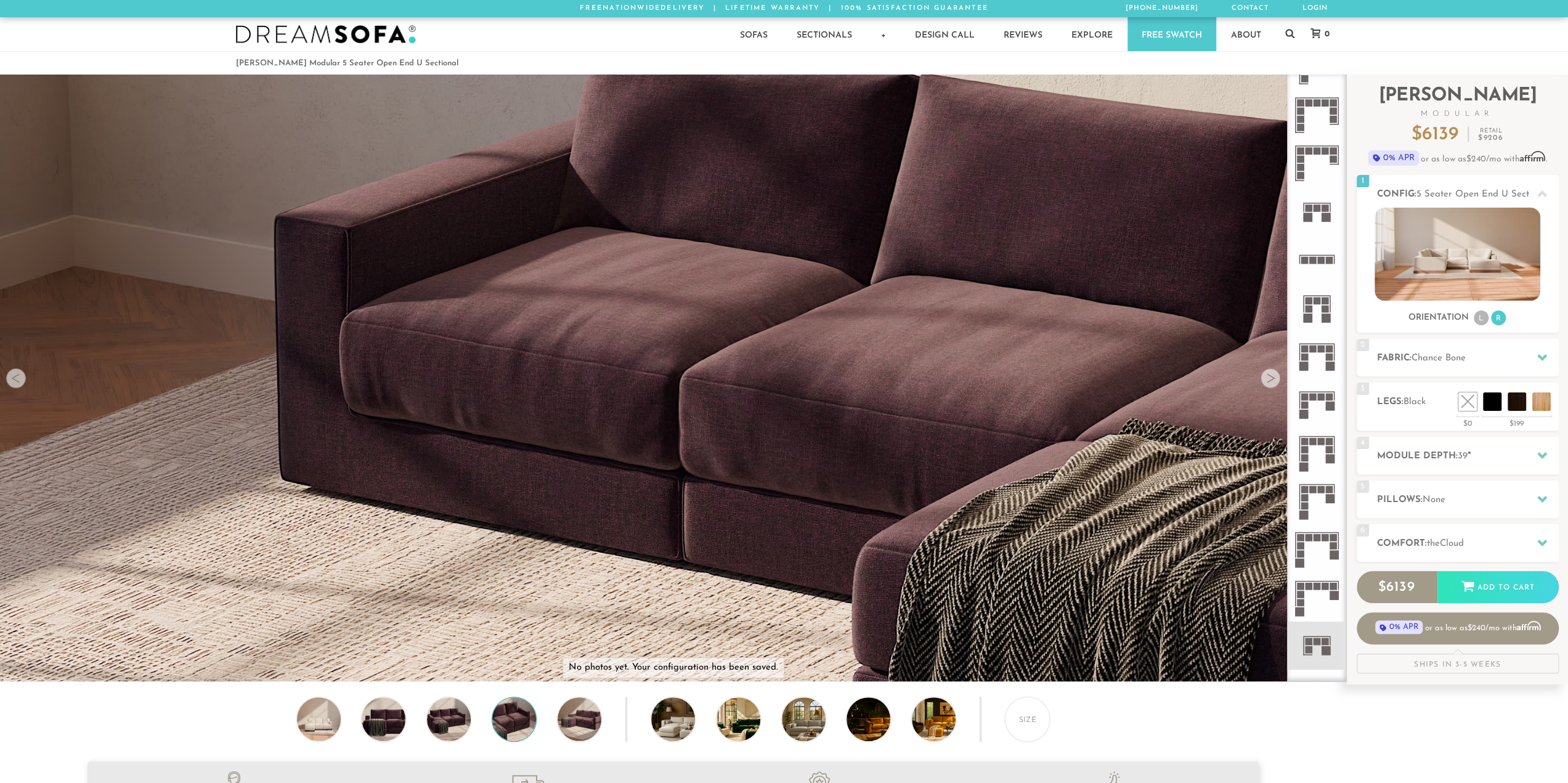
click at [1276, 379] on div at bounding box center [1270, 378] width 20 height 20
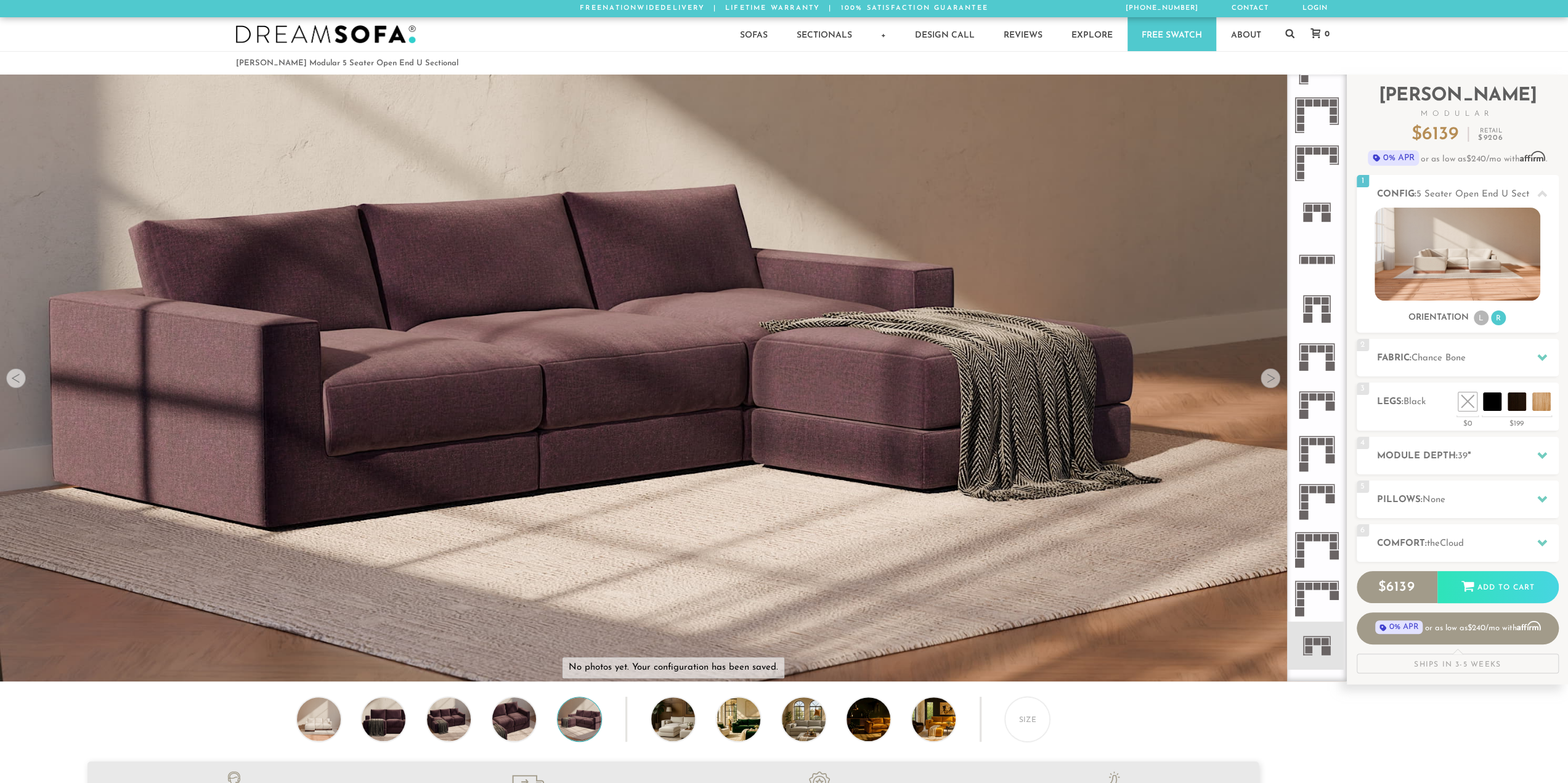
click at [1276, 379] on div at bounding box center [1270, 378] width 20 height 20
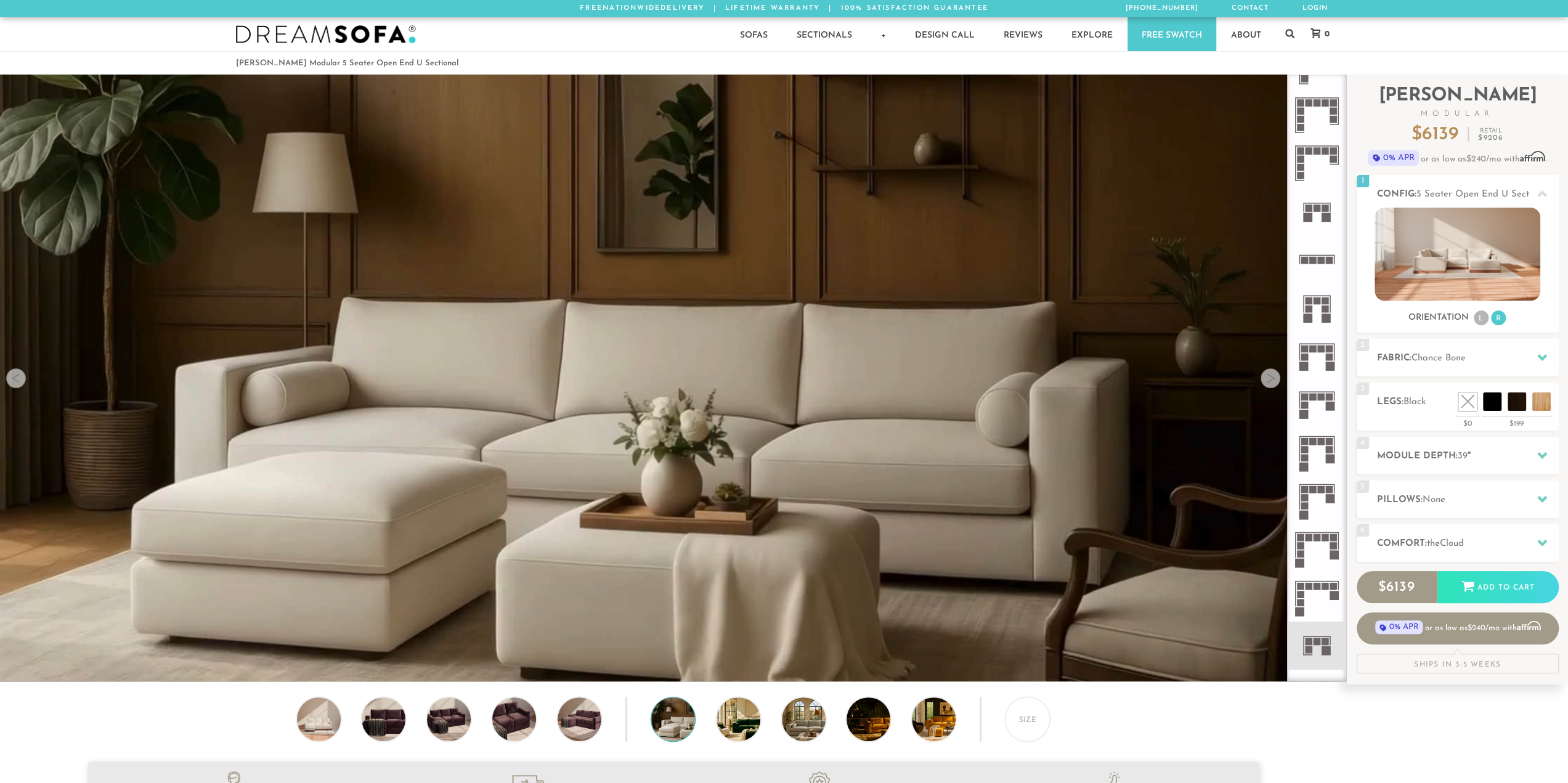
click at [1276, 379] on div at bounding box center [1270, 378] width 20 height 20
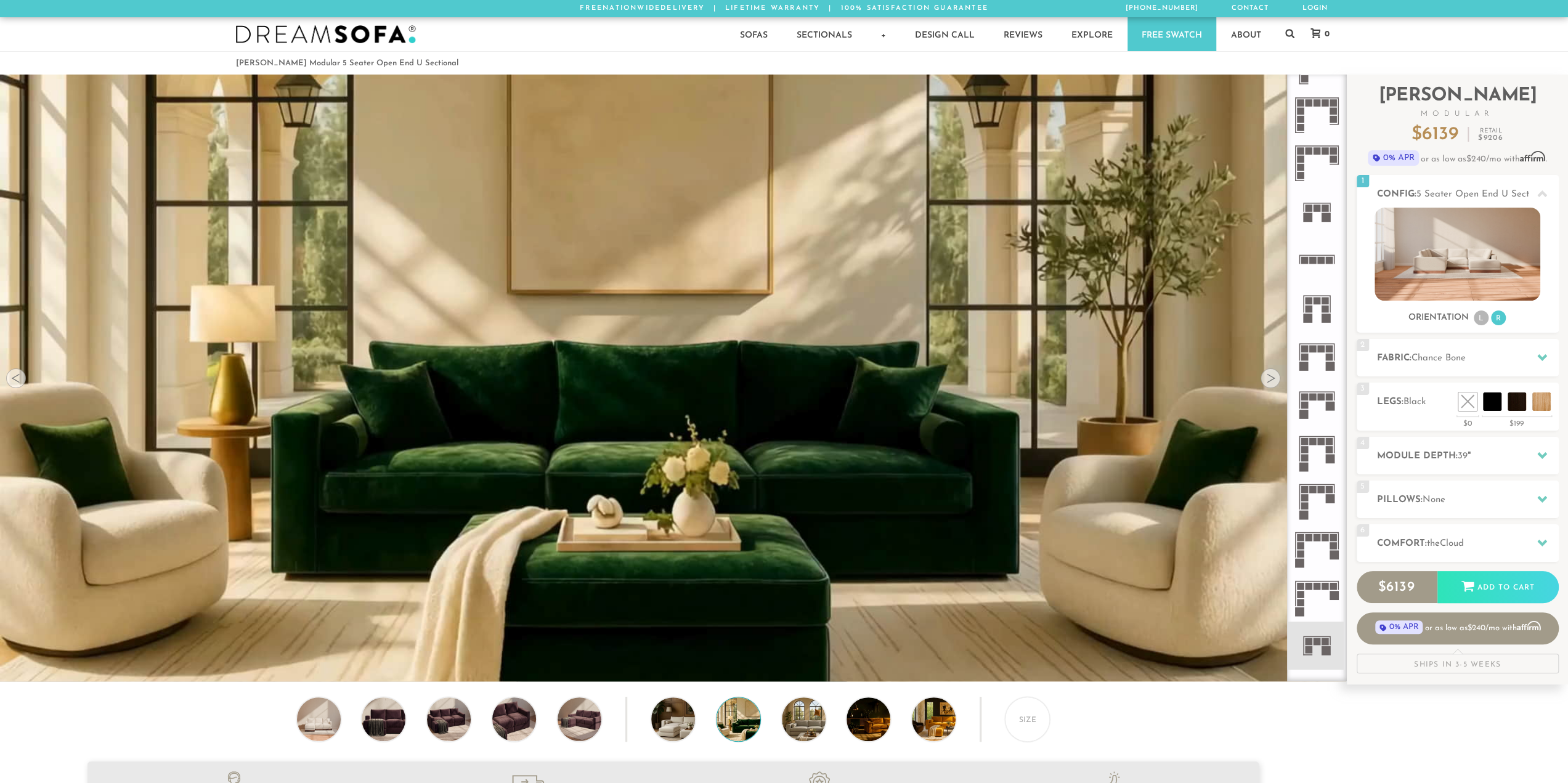
click at [1276, 379] on div at bounding box center [1270, 378] width 20 height 20
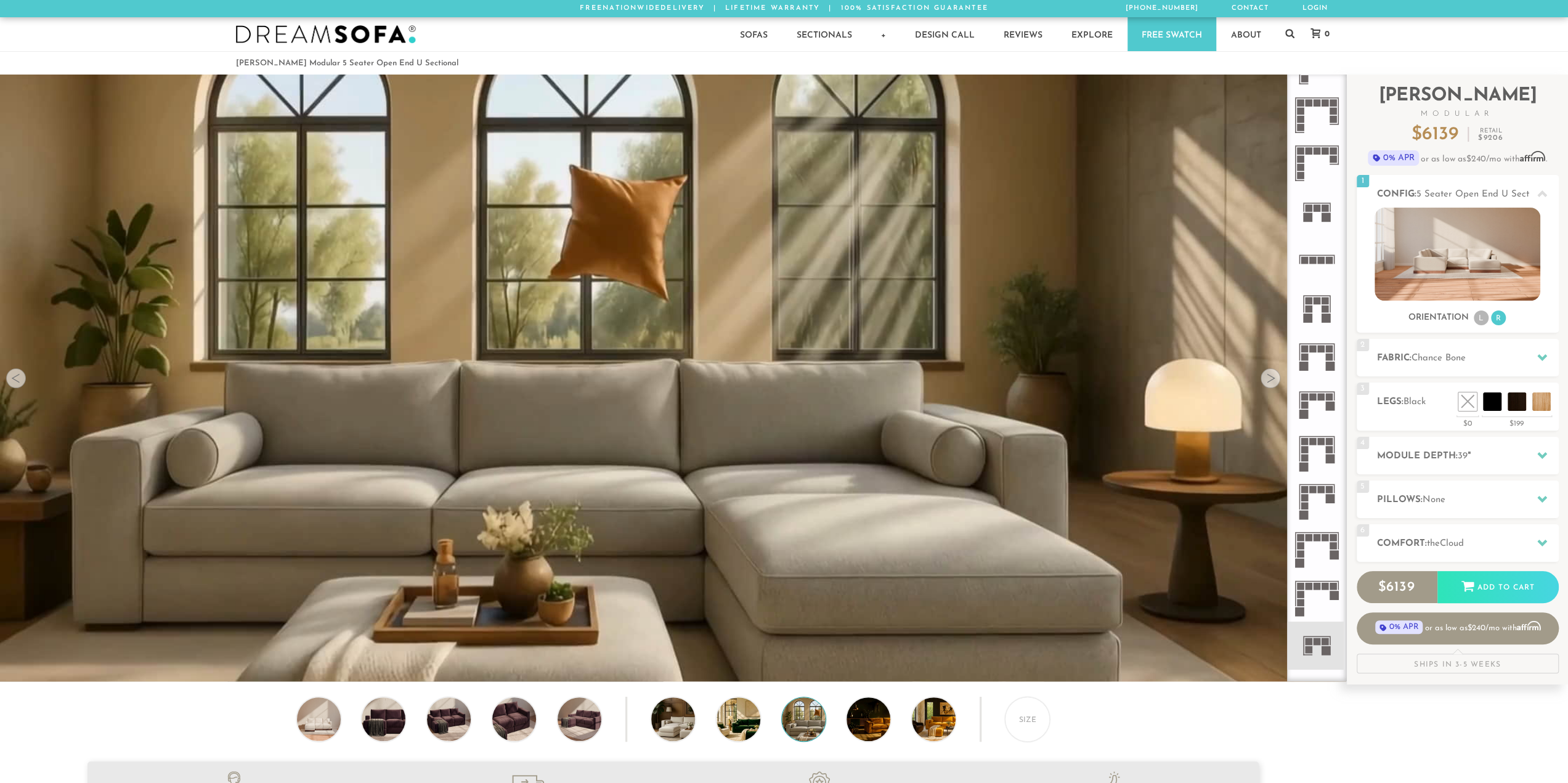
click at [1276, 379] on div at bounding box center [1270, 378] width 20 height 20
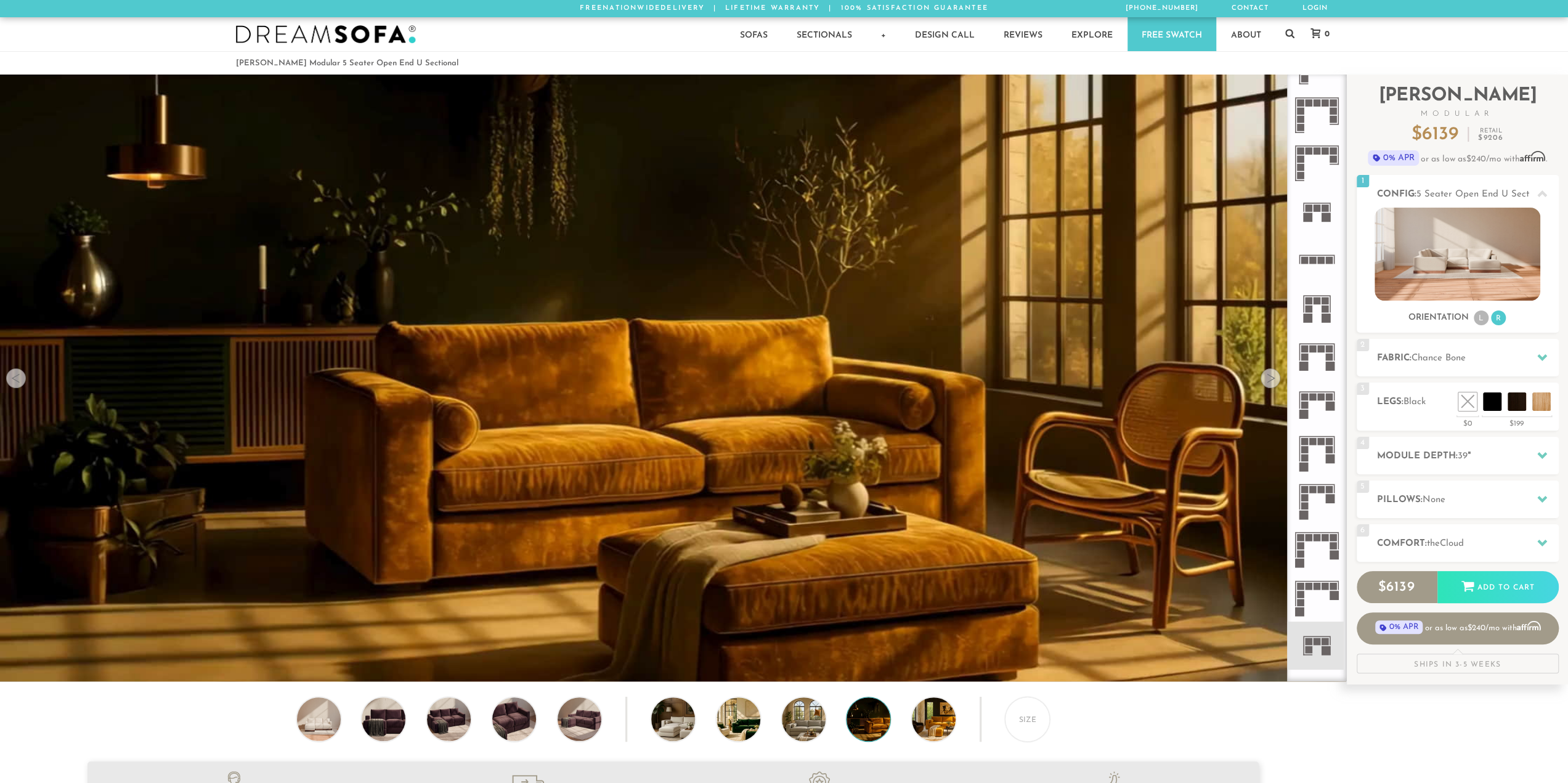
click at [1276, 379] on div at bounding box center [1270, 378] width 20 height 20
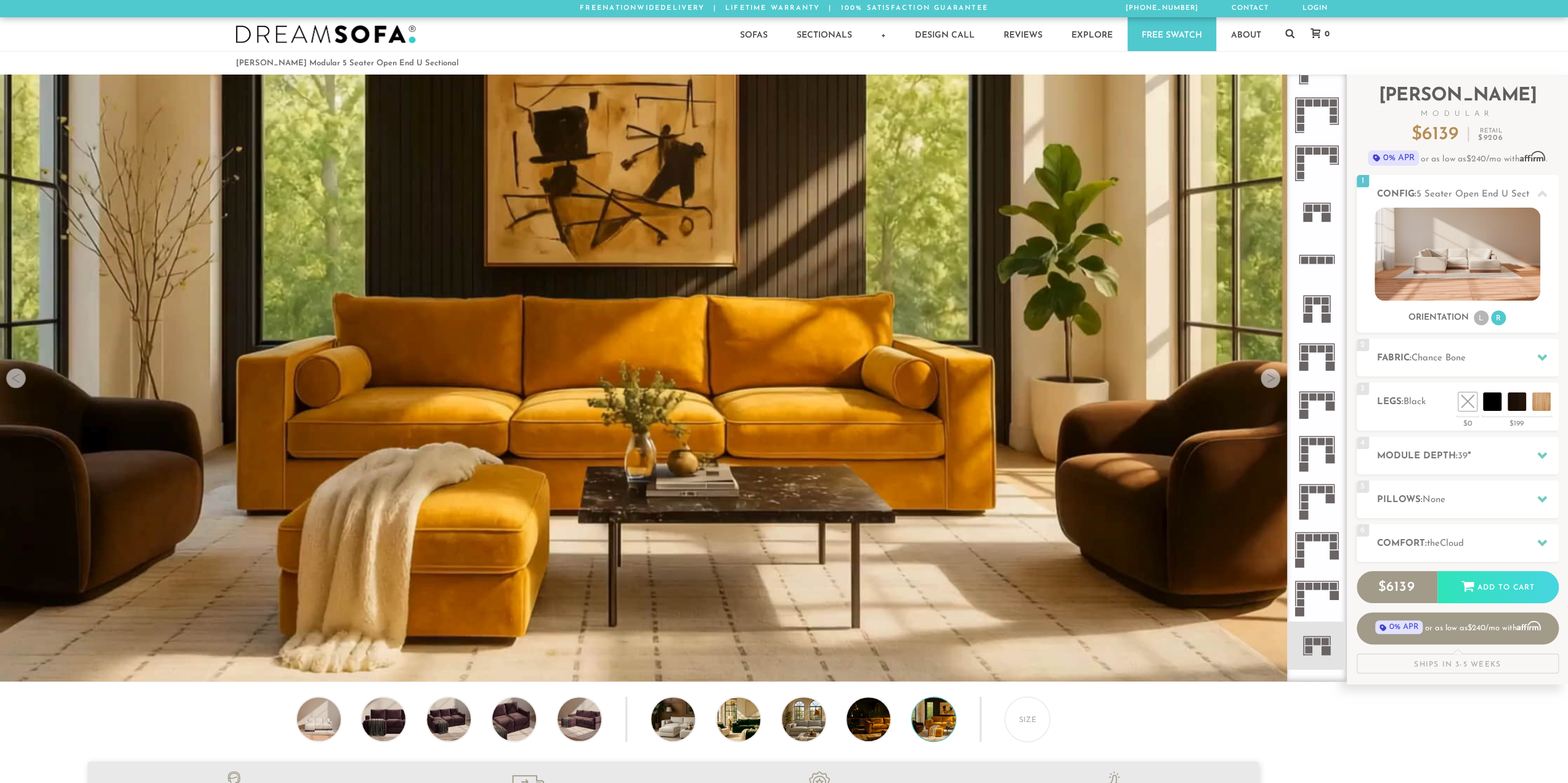
click at [1276, 379] on div at bounding box center [1270, 378] width 20 height 20
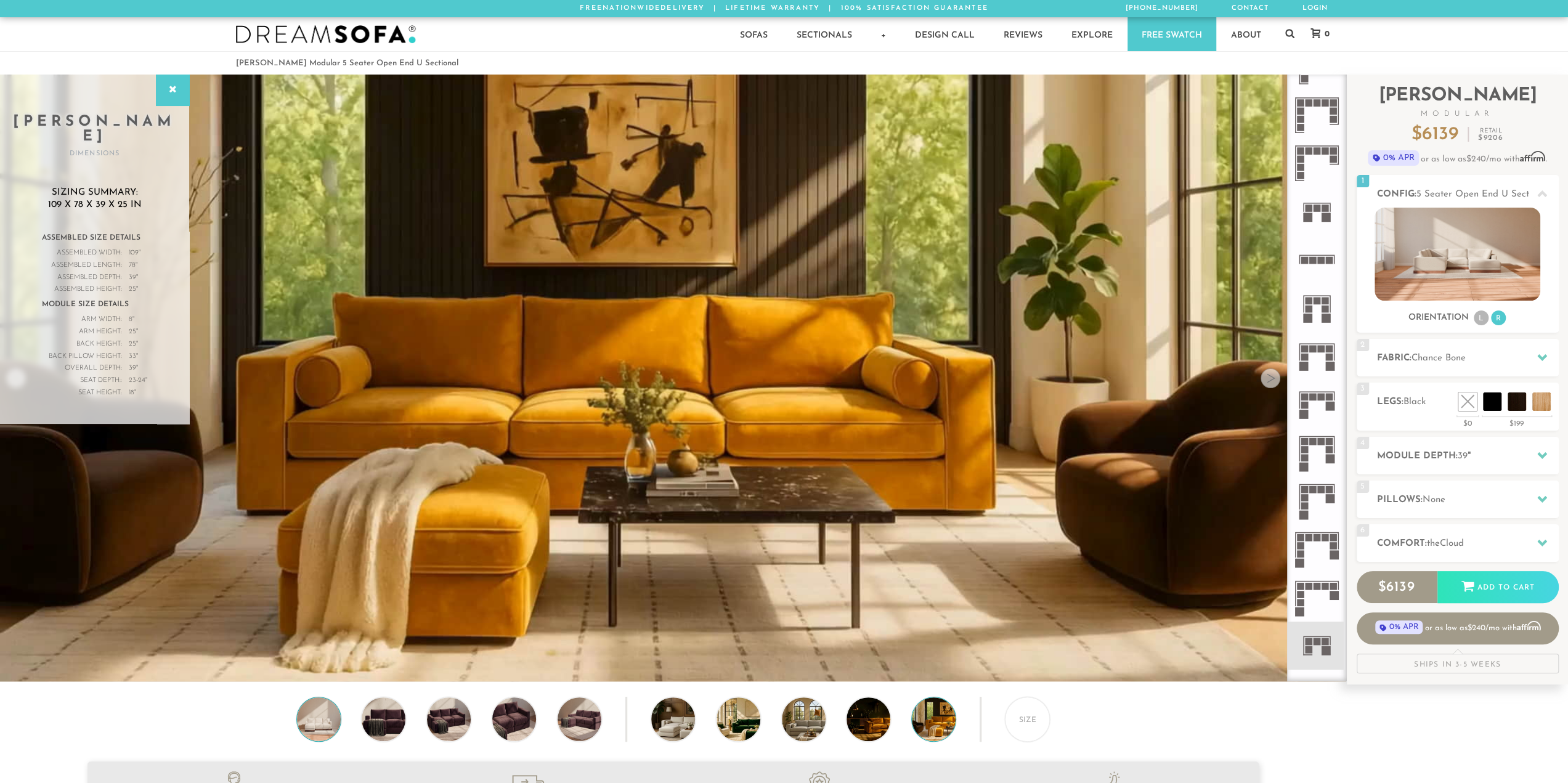
click at [325, 718] on img at bounding box center [318, 719] width 52 height 44
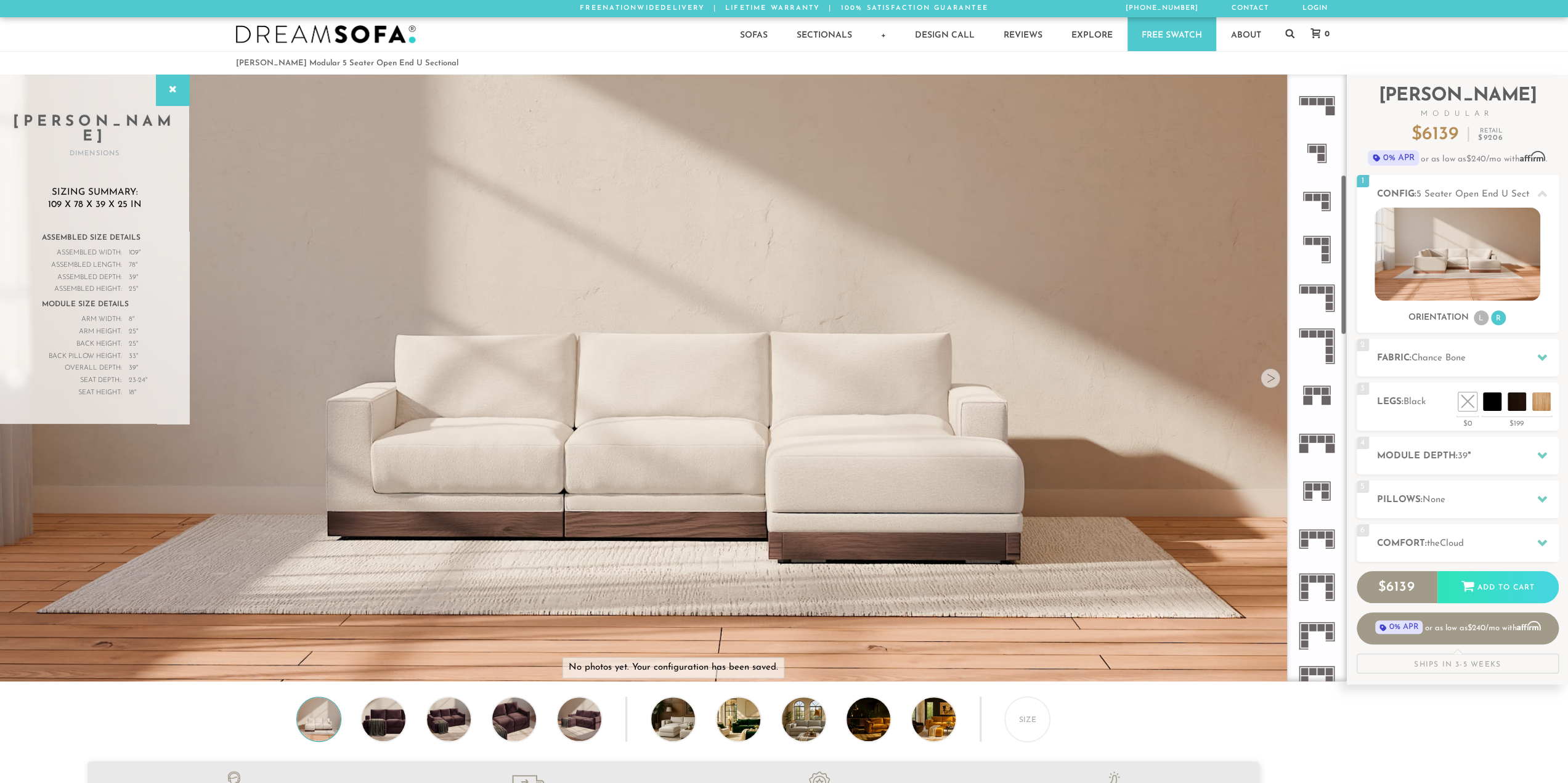
scroll to position [380, 0]
click at [1326, 259] on rect at bounding box center [1325, 257] width 8 height 8
click at [1480, 317] on li "L" at bounding box center [1481, 317] width 14 height 14
